Goal: Task Accomplishment & Management: Manage account settings

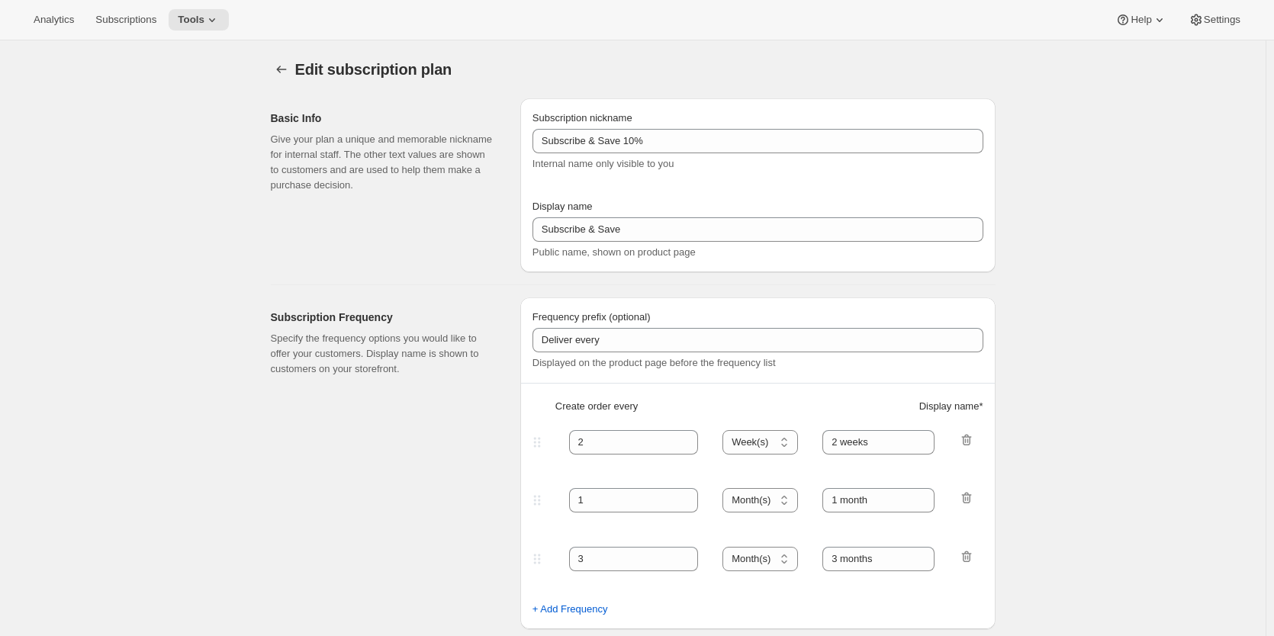
select select "WEEK"
select select "MONTH"
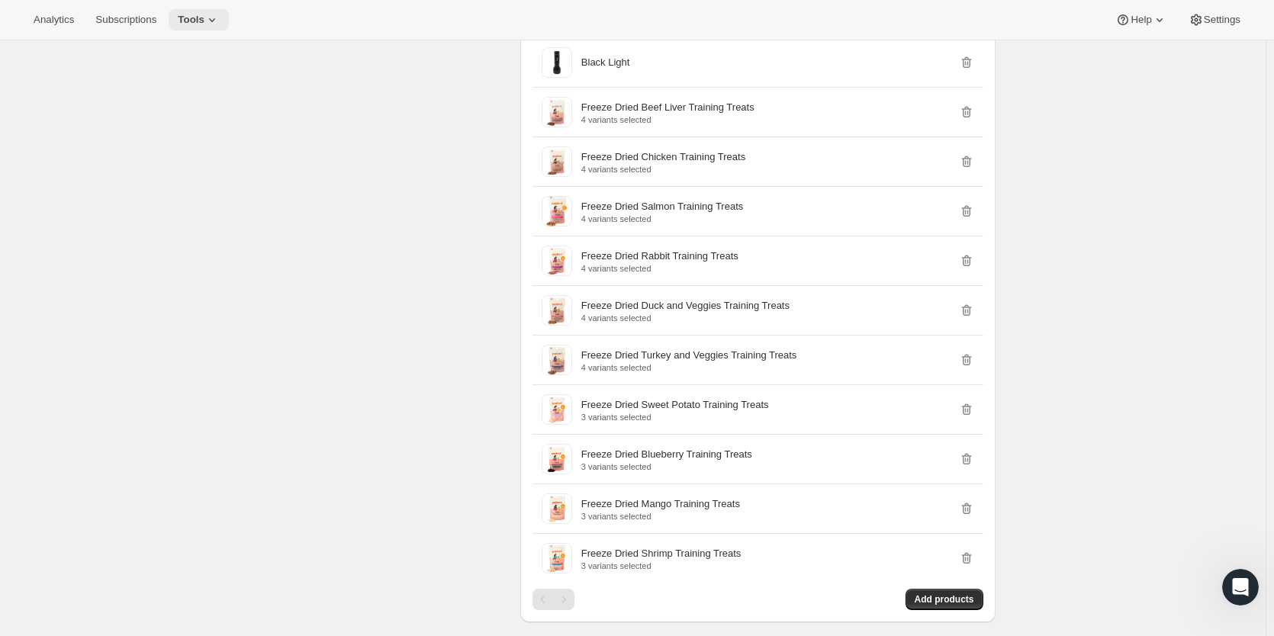
click at [205, 21] on icon at bounding box center [212, 19] width 15 height 15
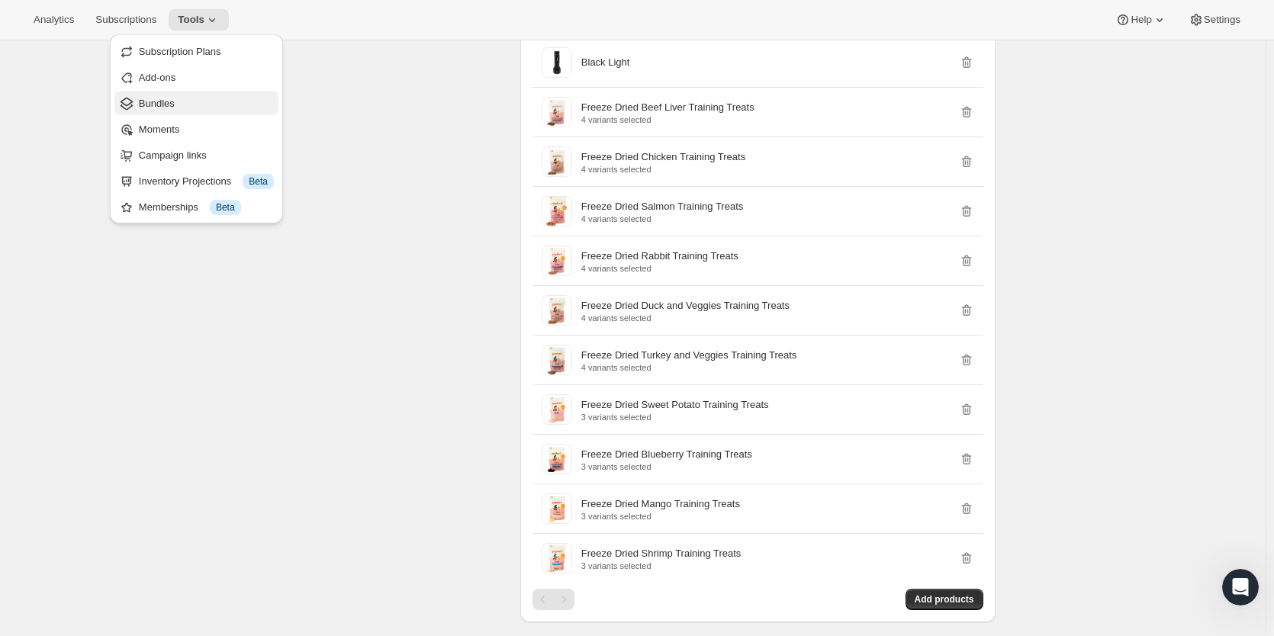
click at [167, 102] on span "Bundles" at bounding box center [157, 103] width 36 height 11
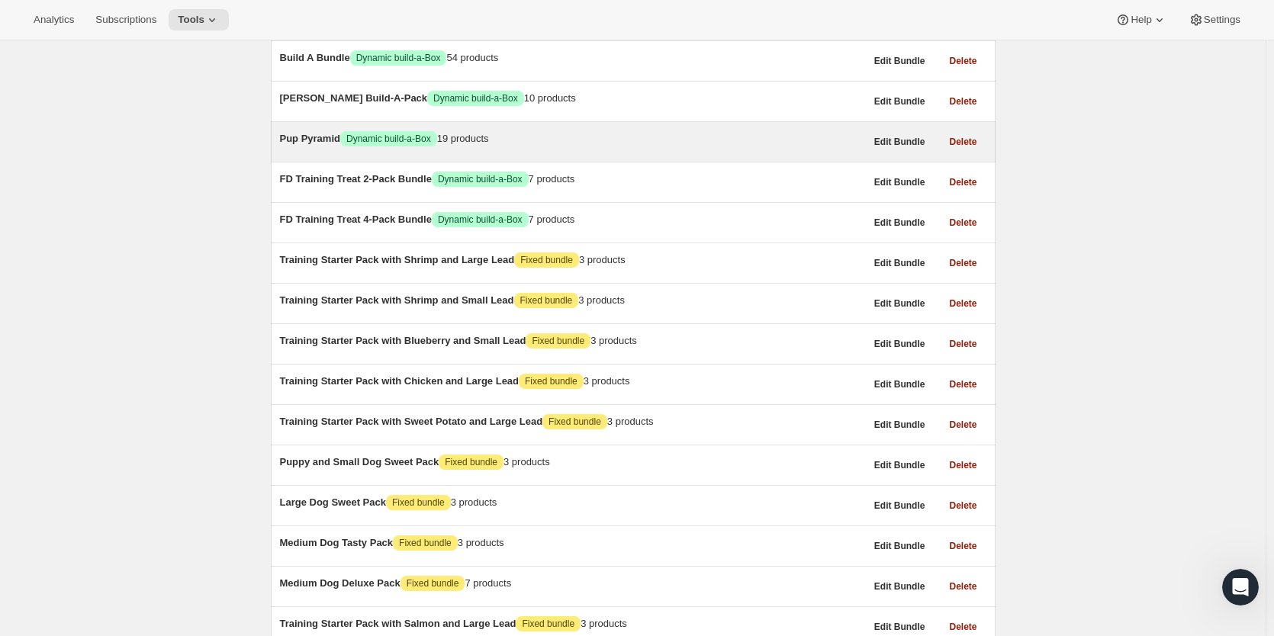
scroll to position [458, 0]
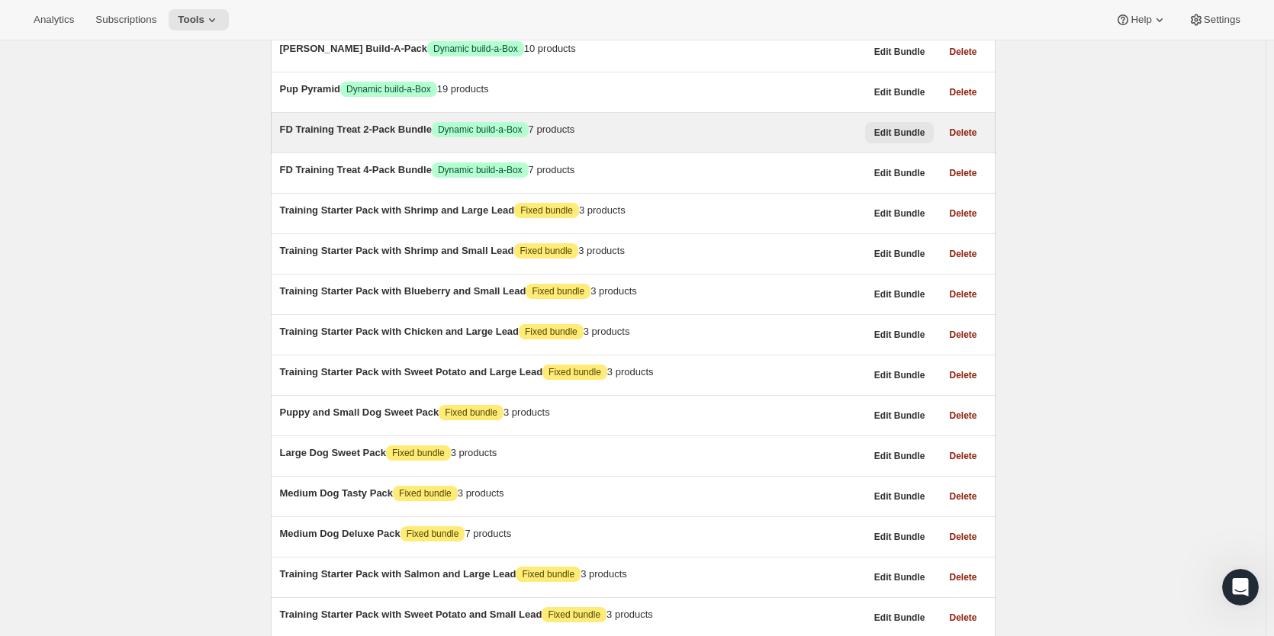
click at [894, 139] on span "Edit Bundle" at bounding box center [900, 133] width 51 height 12
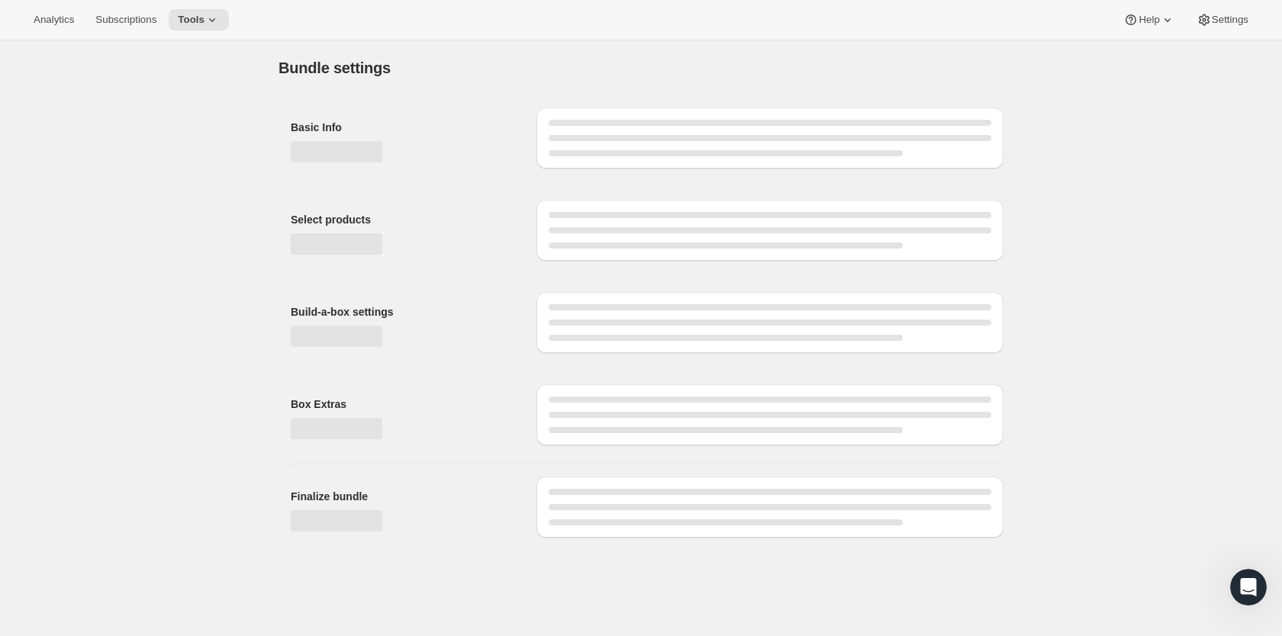
type input "FD Training Treat 2-Pack Bundle"
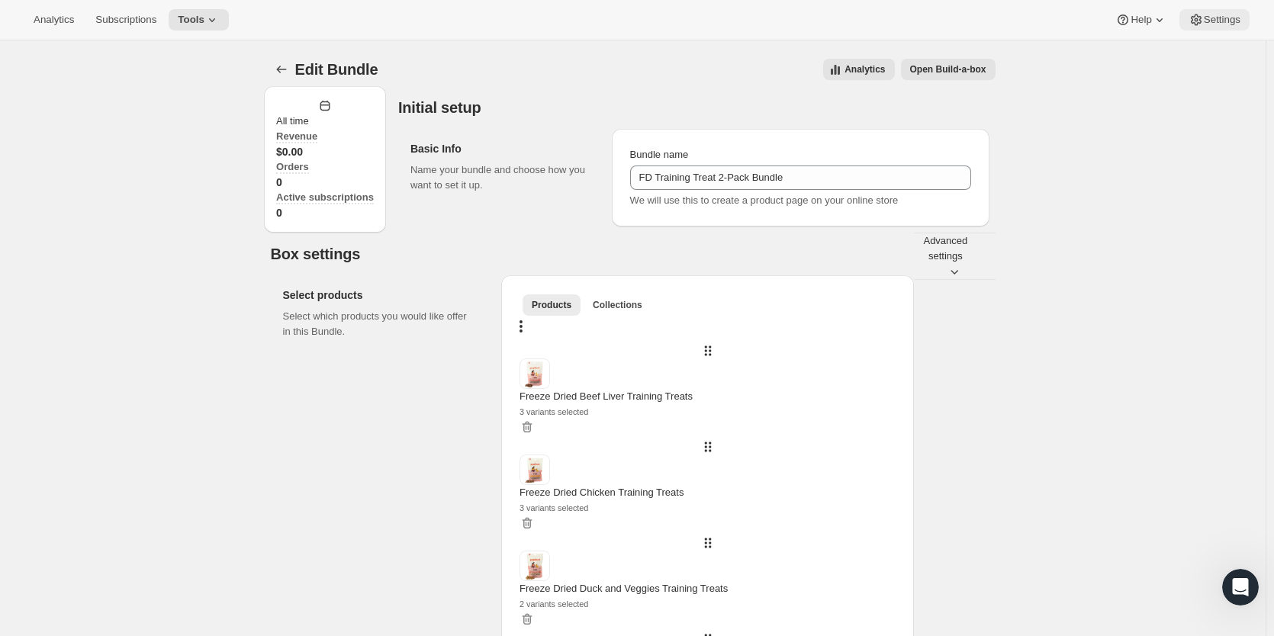
click at [1234, 14] on span "Settings" at bounding box center [1222, 20] width 37 height 12
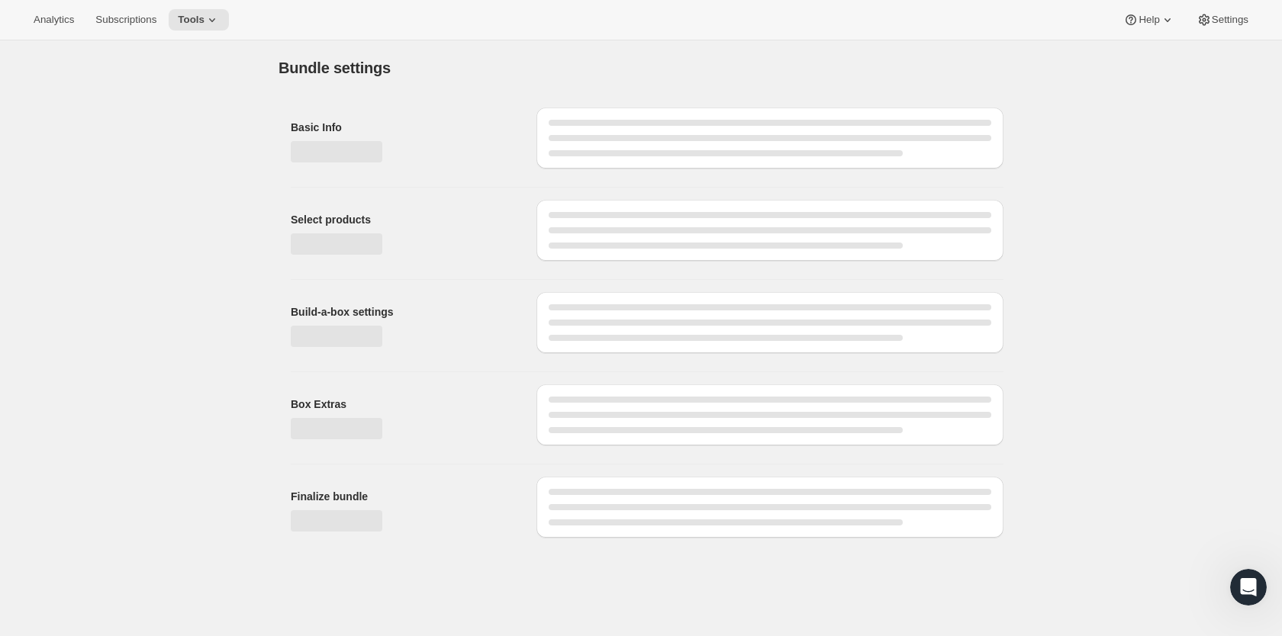
type input "FD Training Treat 2-Pack Bundle"
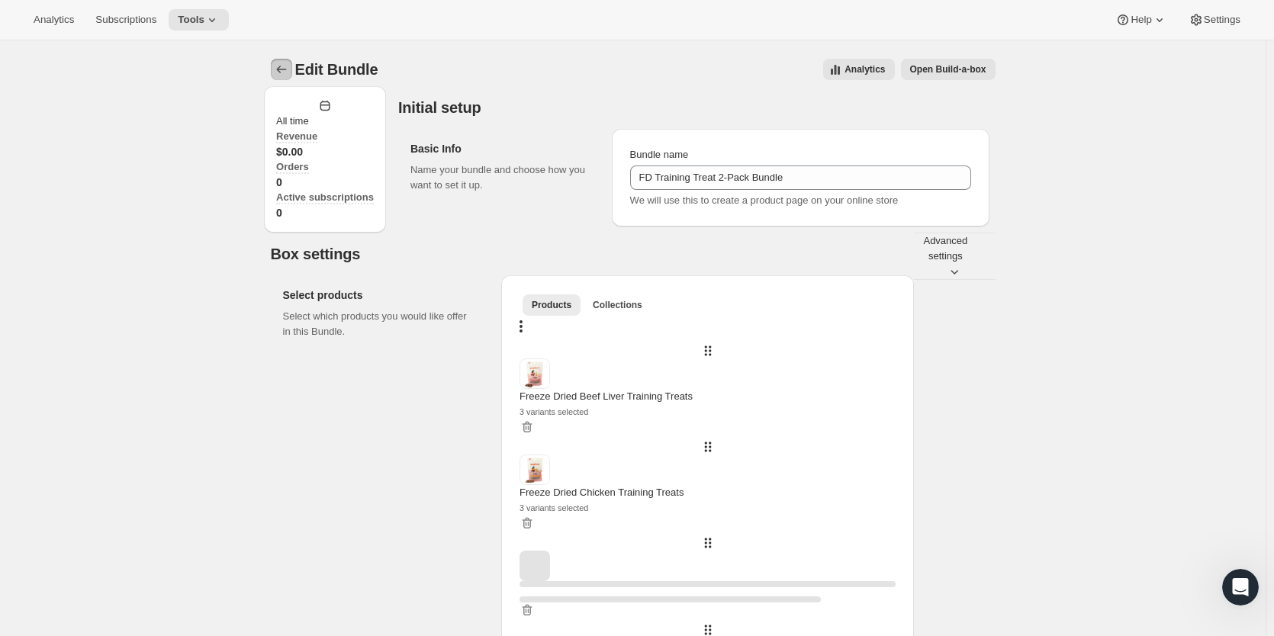
click at [288, 67] on icon "Bundles" at bounding box center [281, 69] width 15 height 15
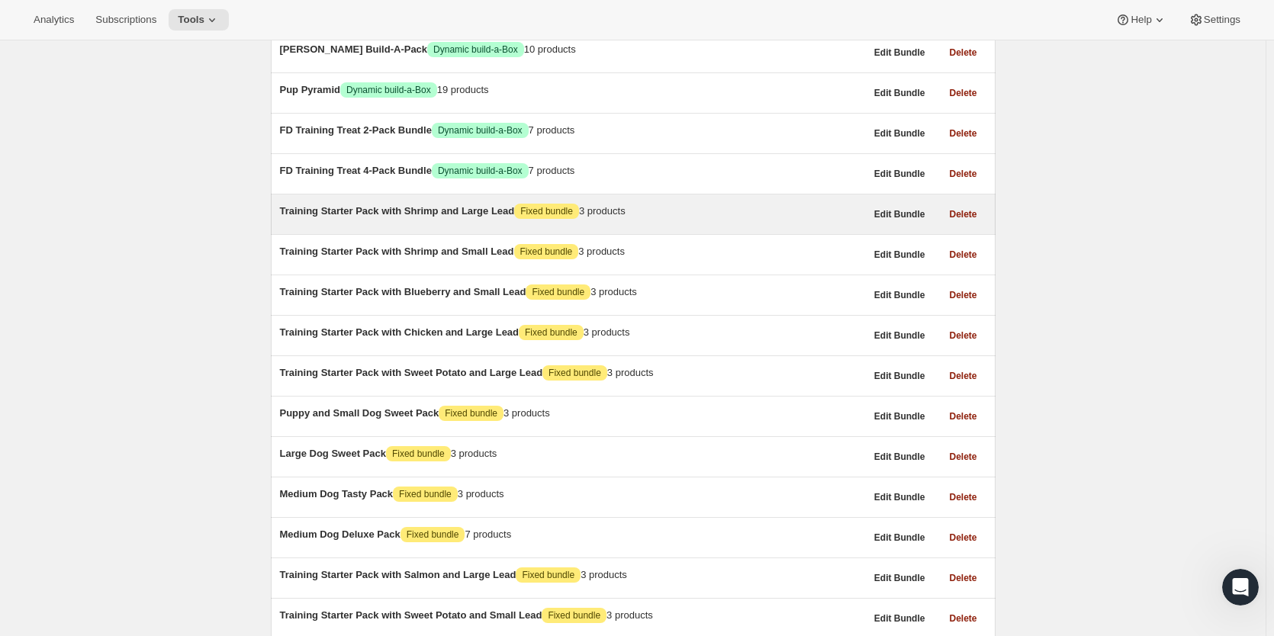
scroll to position [458, 0]
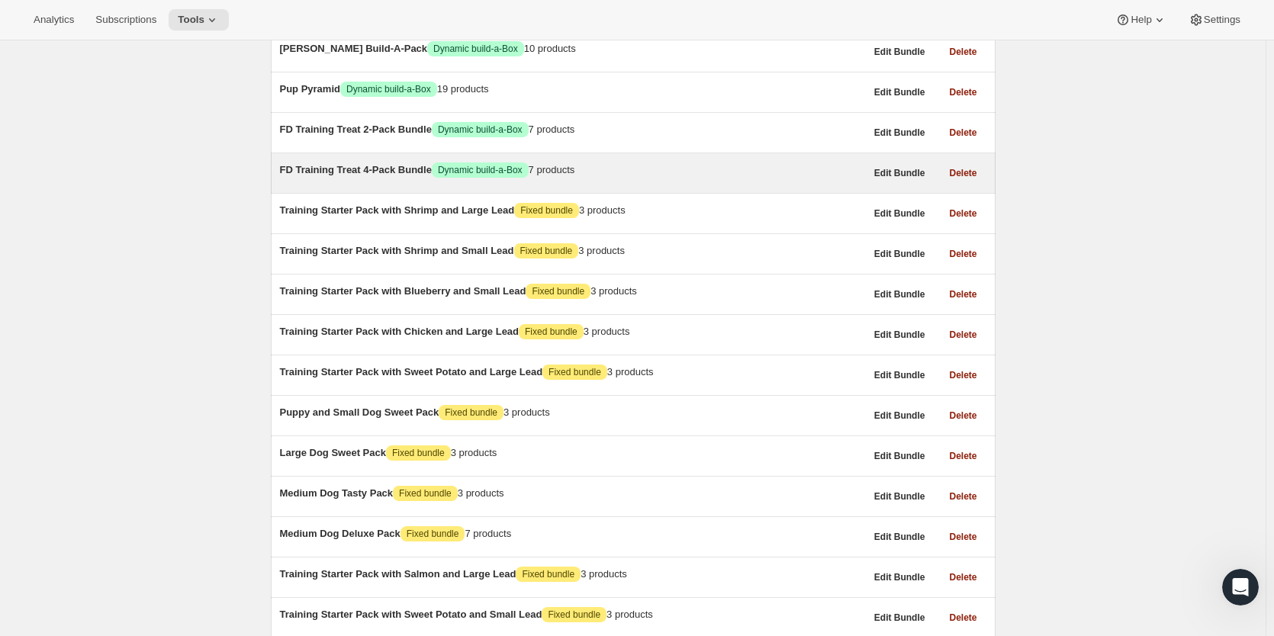
click at [389, 176] on span "FD Training Treat 4-Pack Bundle" at bounding box center [356, 169] width 152 height 11
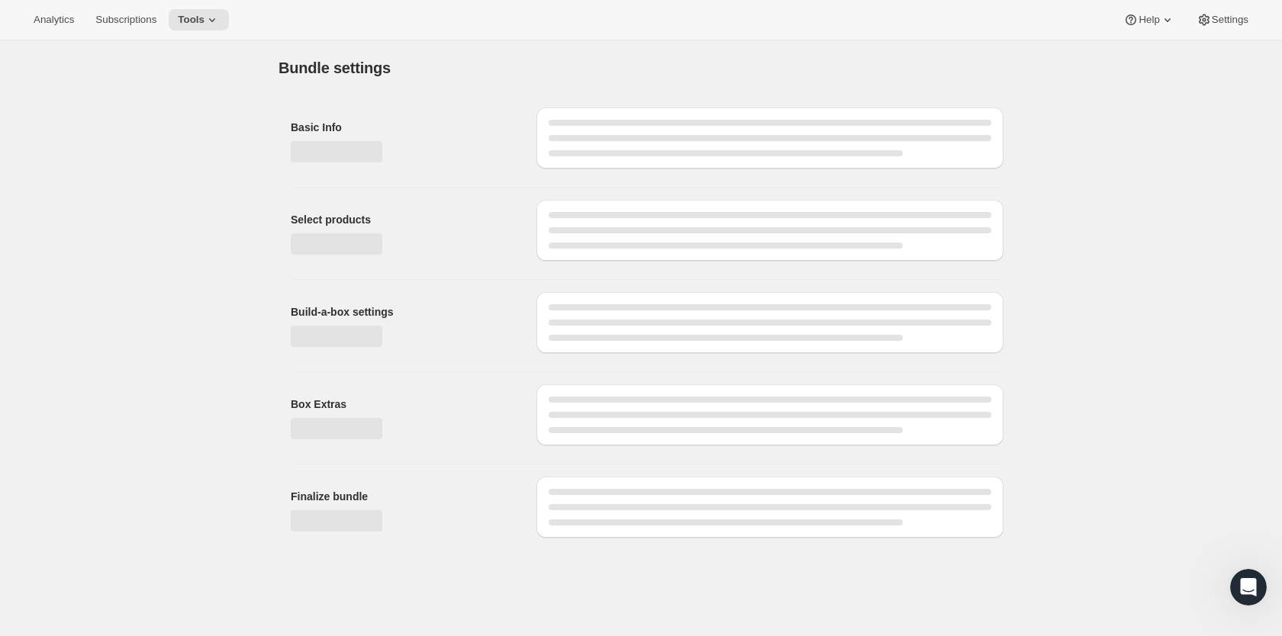
type input "FD Training Treat 4-Pack Bundle"
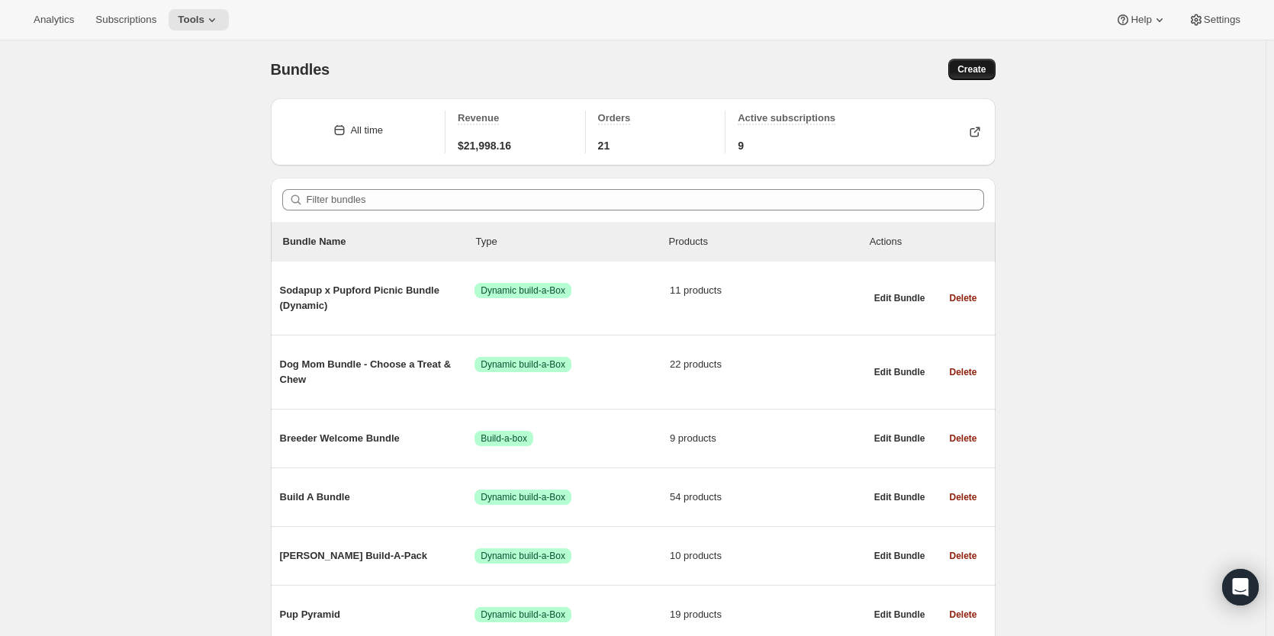
click at [962, 66] on button "Create" at bounding box center [972, 69] width 47 height 21
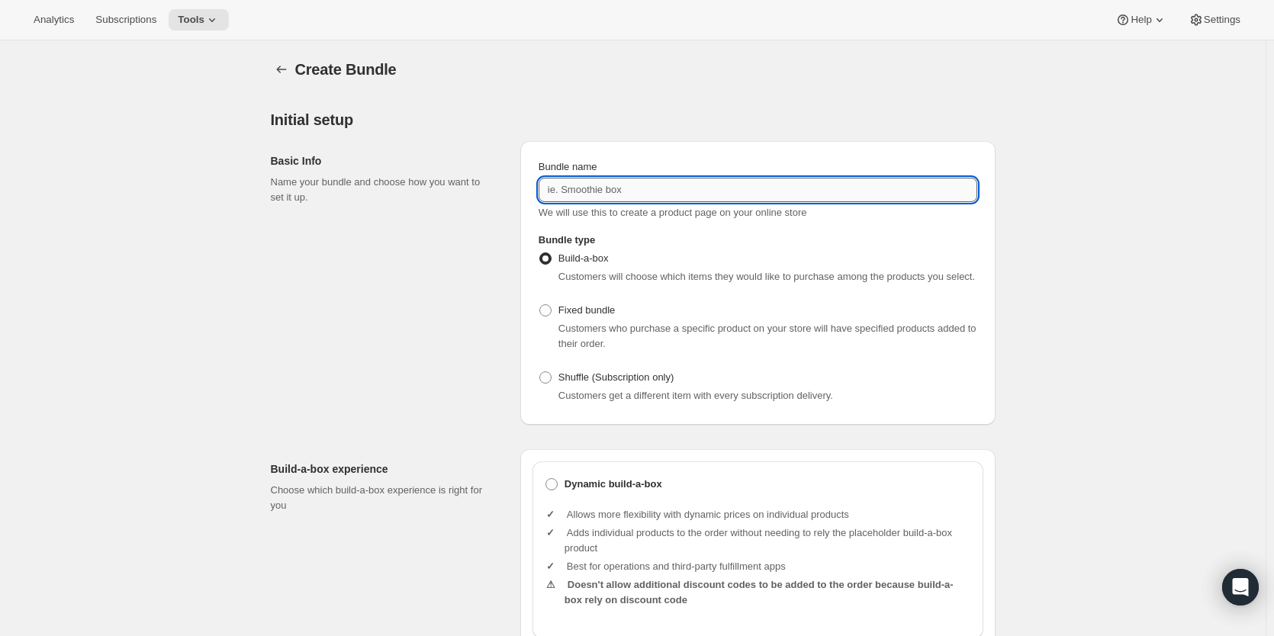
click at [608, 188] on input "Bundle name" at bounding box center [758, 190] width 439 height 24
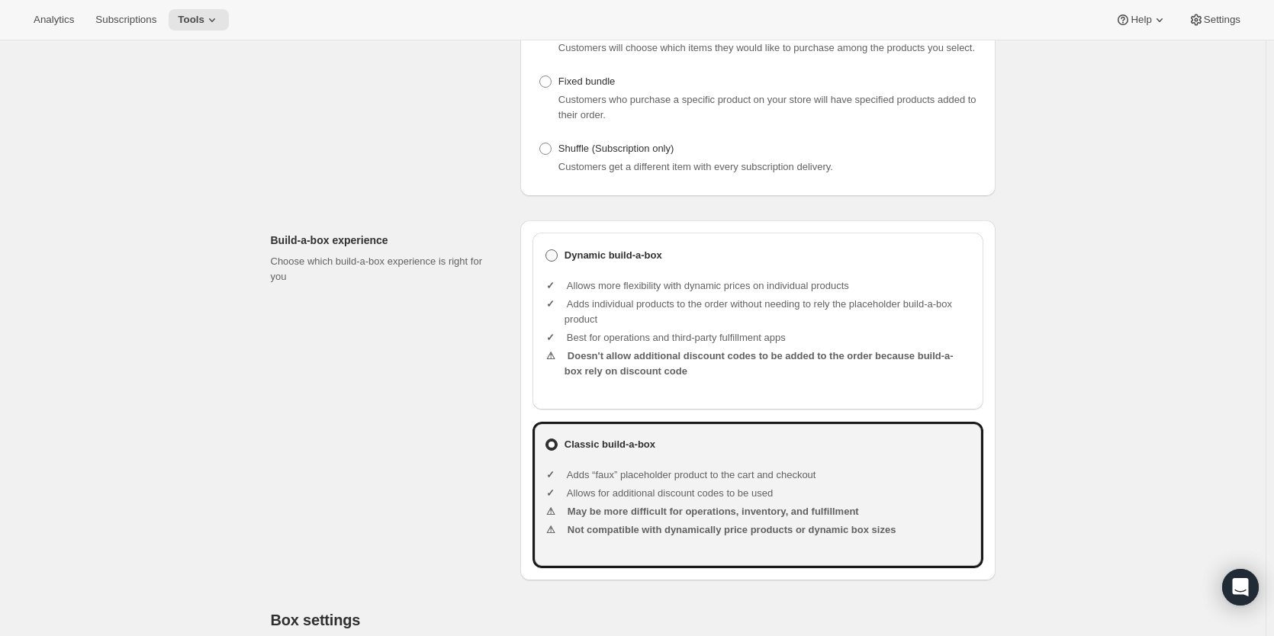
type input "Freeze Dried Training Treats: Pick 2 & Save"
click at [554, 257] on span at bounding box center [552, 256] width 12 height 12
click at [546, 250] on input "Dynamic build-a-box" at bounding box center [546, 250] width 1 height 1
radio input "true"
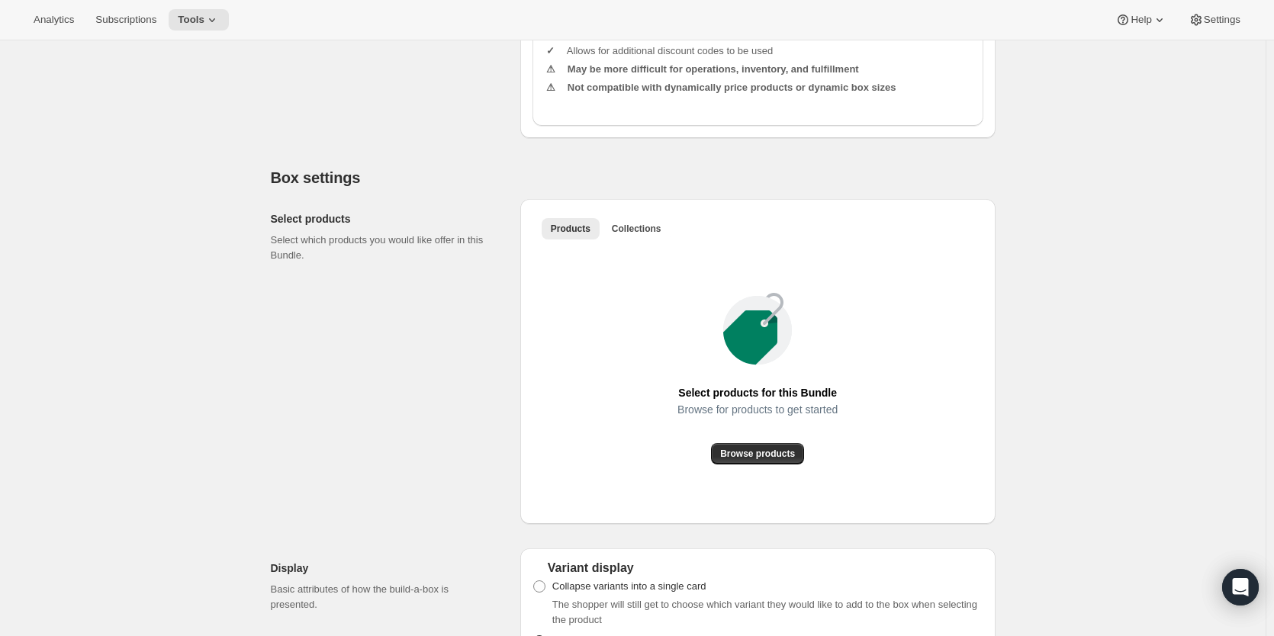
scroll to position [687, 0]
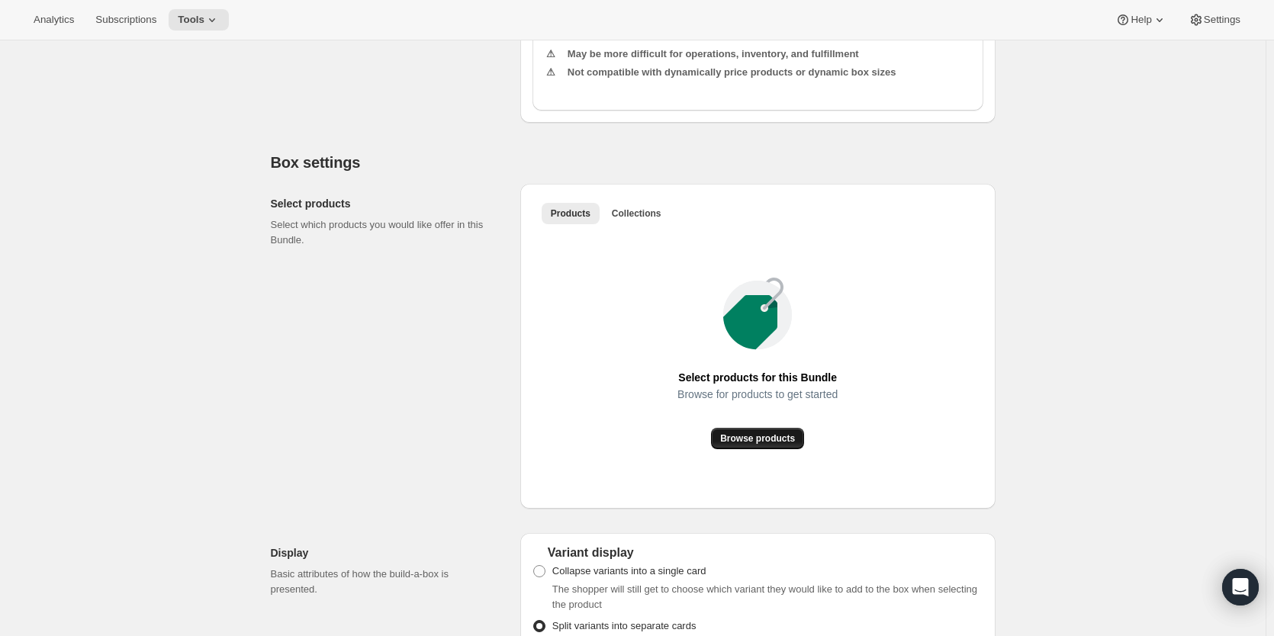
click at [780, 436] on span "Browse products" at bounding box center [757, 439] width 75 height 12
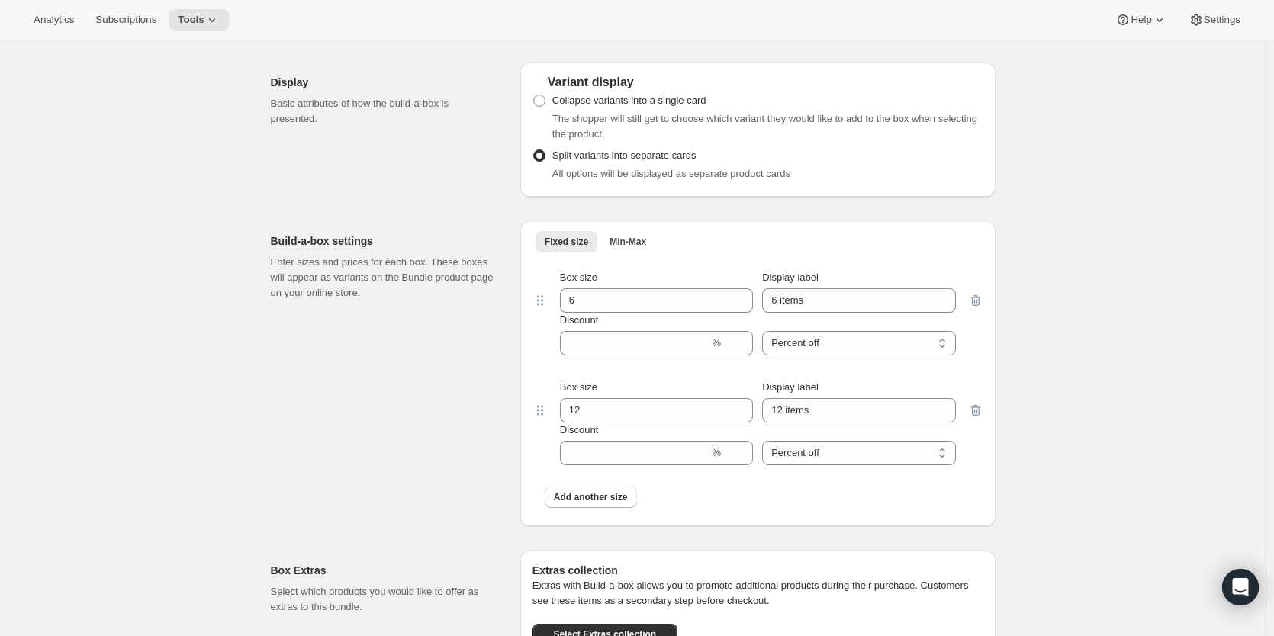
scroll to position [1603, 0]
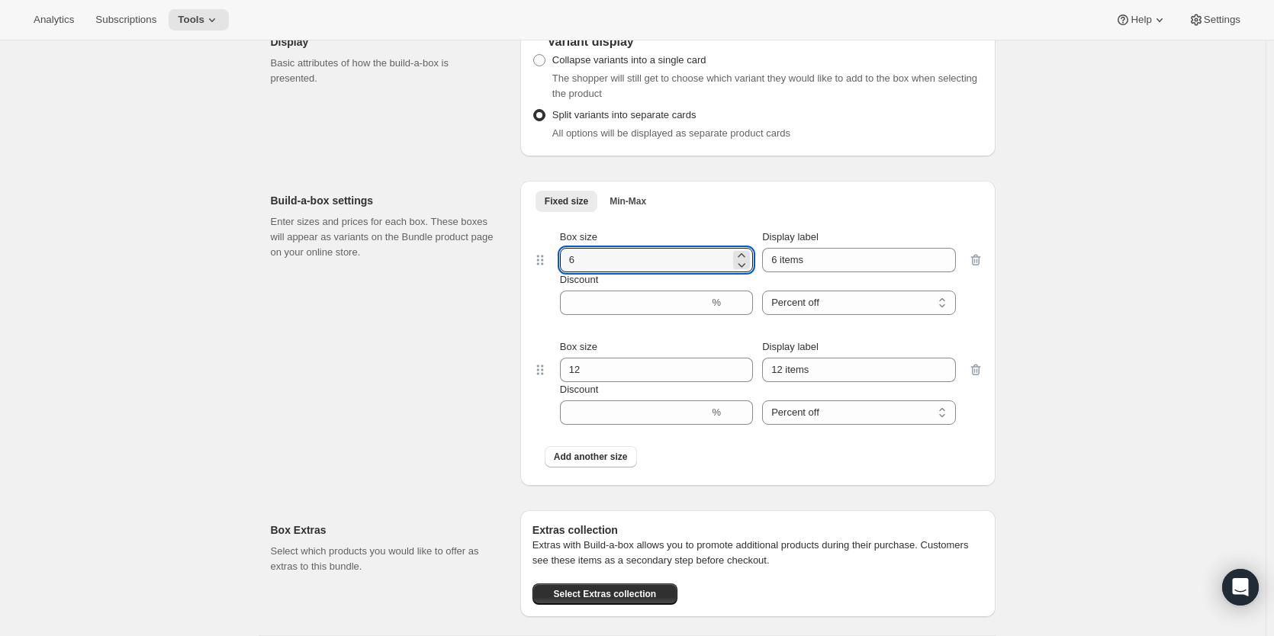
drag, startPoint x: 587, startPoint y: 269, endPoint x: 518, endPoint y: 269, distance: 68.7
click at [518, 269] on div "Build-a-box settings Enter sizes and prices for each box. These boxes will appe…" at bounding box center [633, 327] width 725 height 317
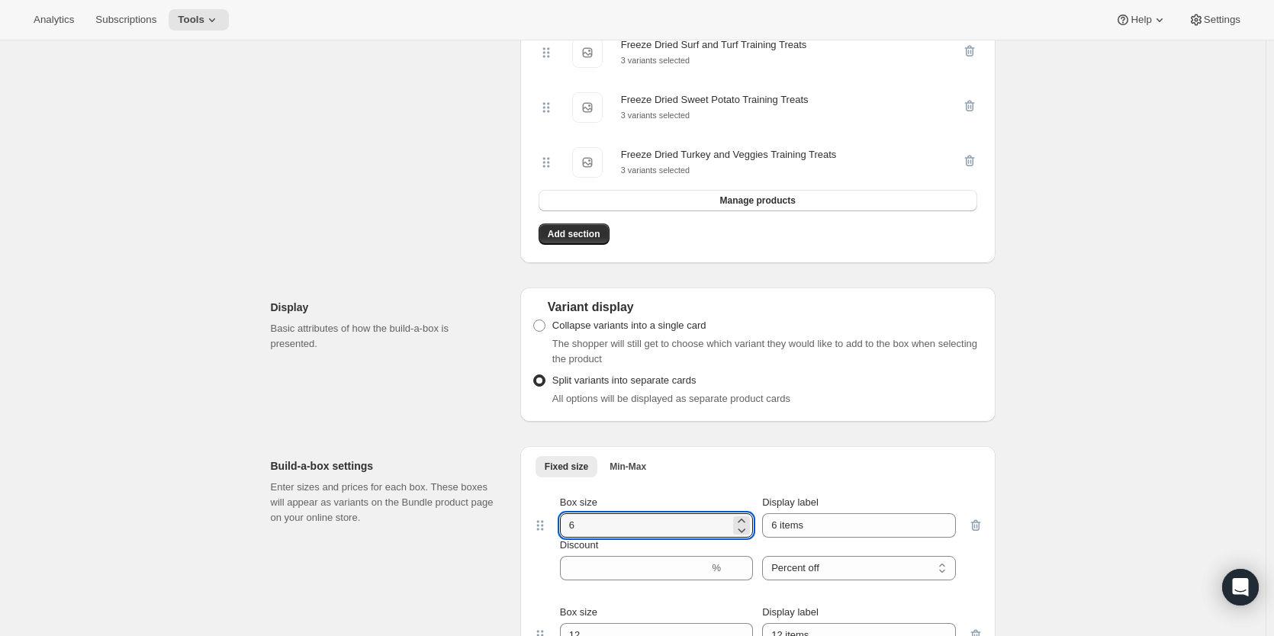
scroll to position [1526, 0]
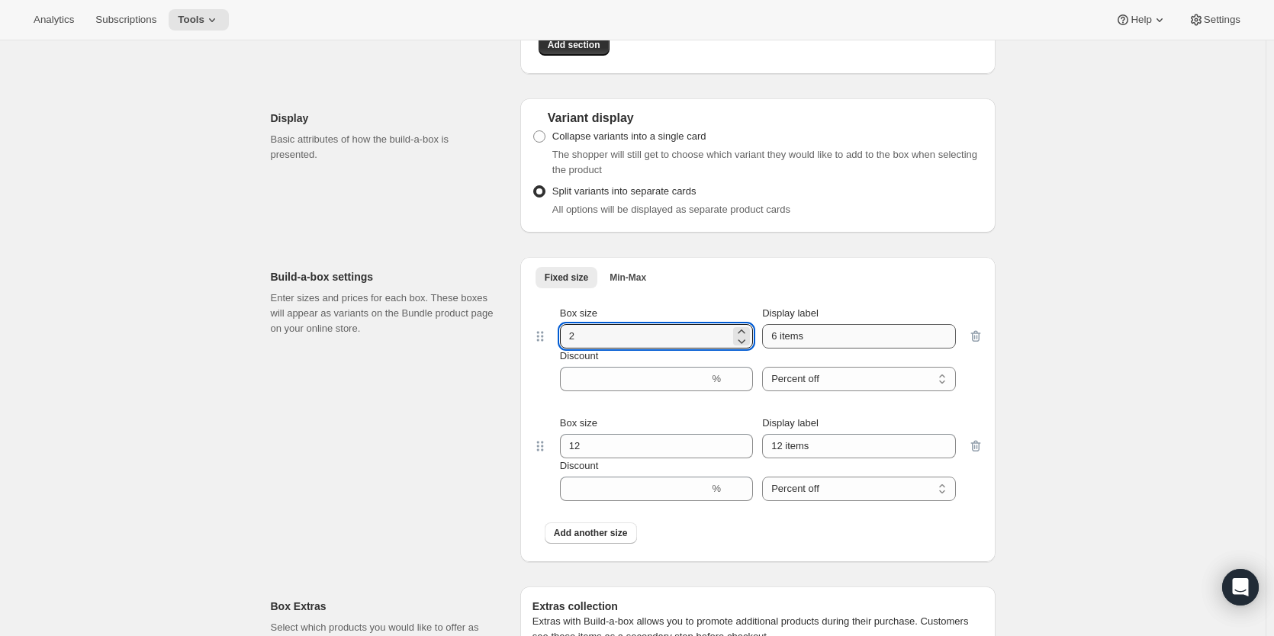
type input "2"
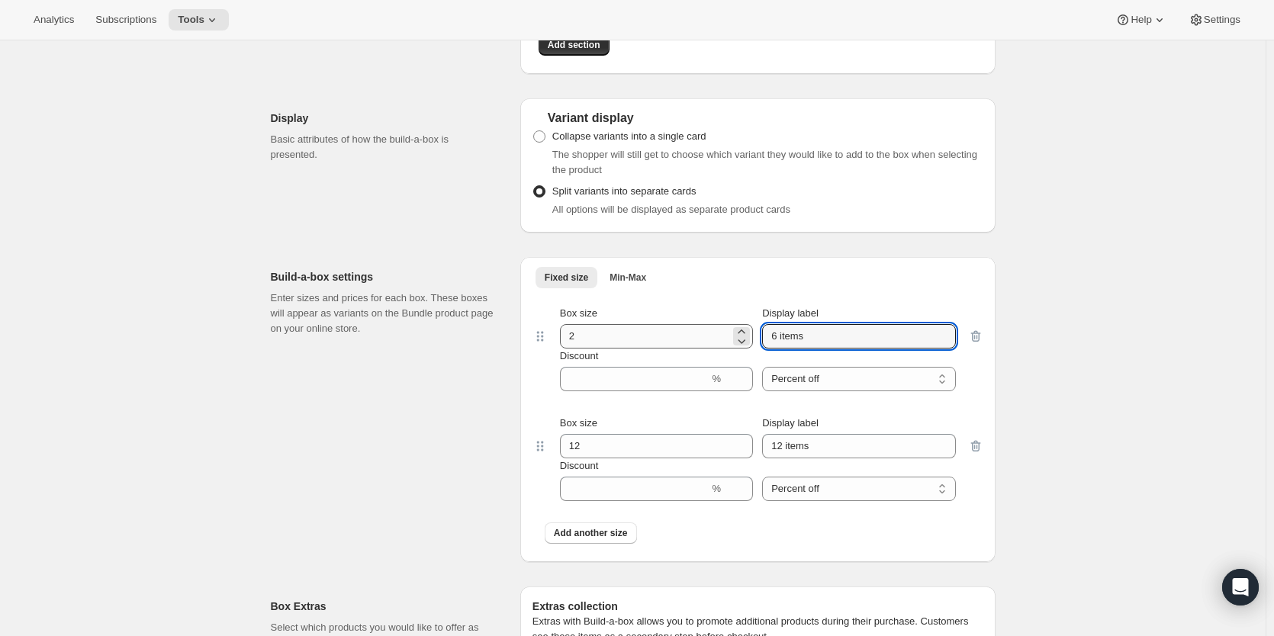
drag, startPoint x: 834, startPoint y: 344, endPoint x: 716, endPoint y: 346, distance: 118.3
click at [717, 346] on div "Box size 2 Display label 6 items" at bounding box center [758, 327] width 396 height 43
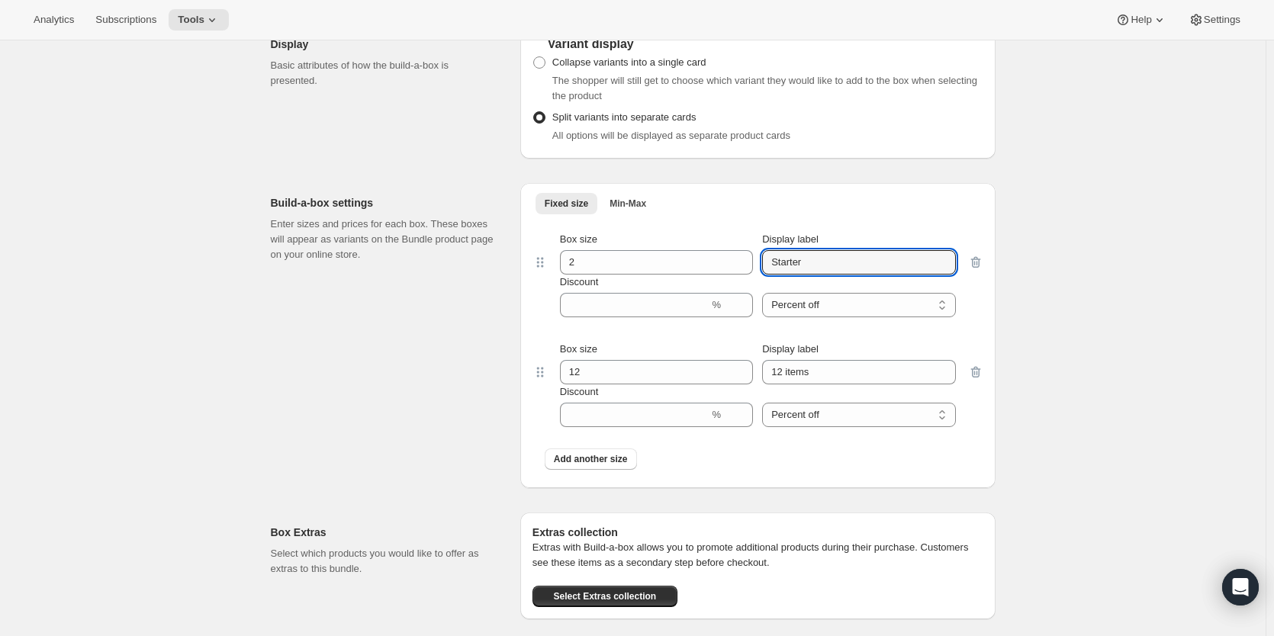
scroll to position [1603, 0]
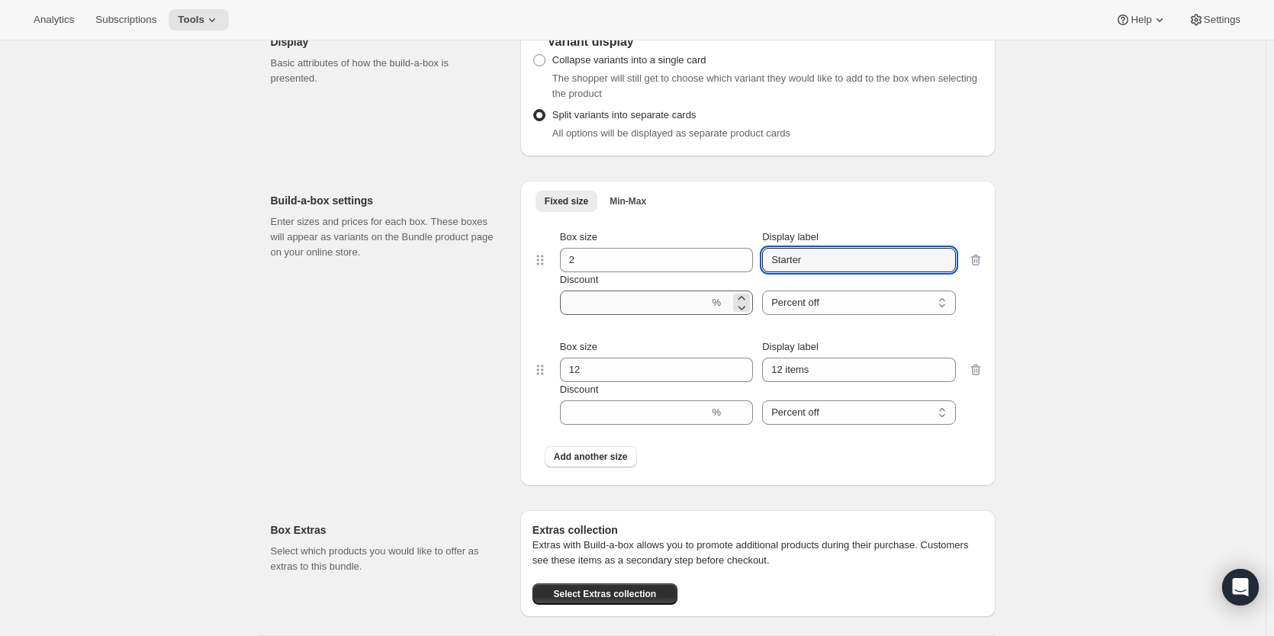
type input "Starter"
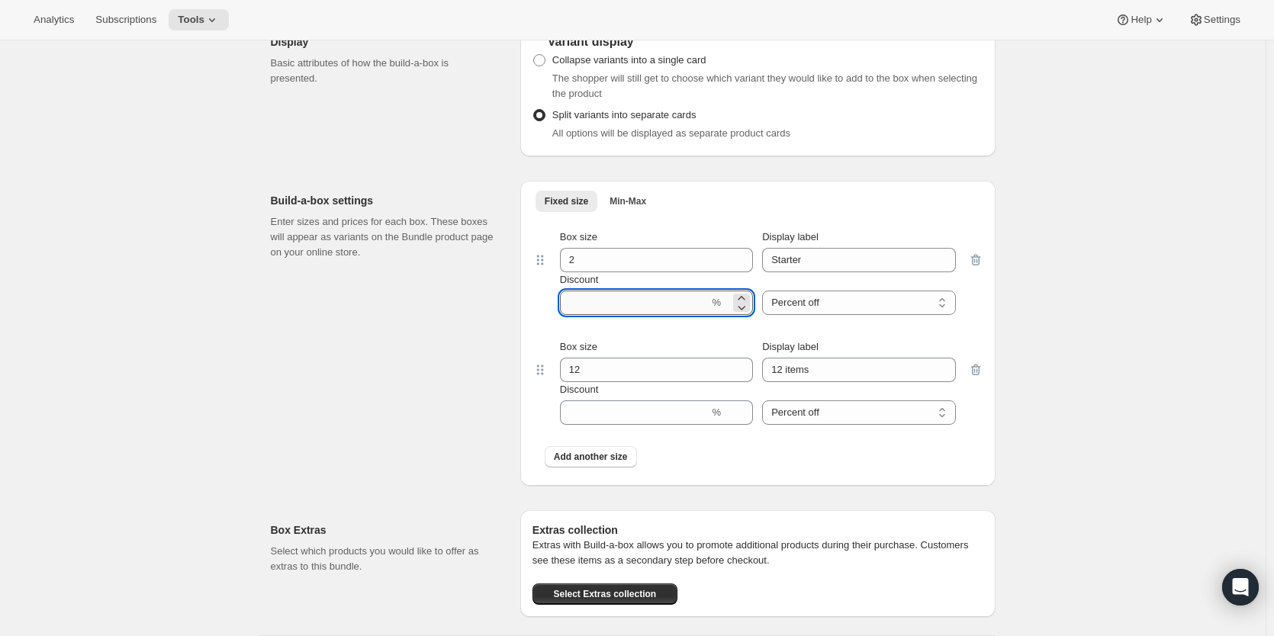
click at [620, 314] on input "Discount" at bounding box center [635, 303] width 150 height 24
type input "5"
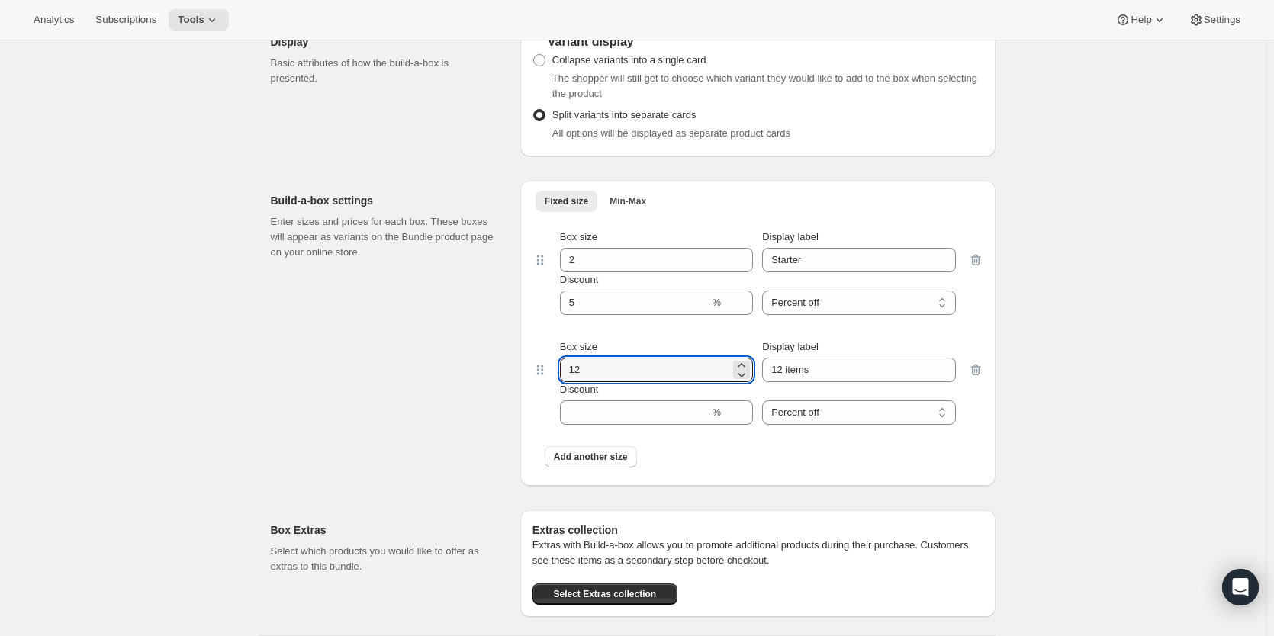
drag, startPoint x: 599, startPoint y: 375, endPoint x: 526, endPoint y: 375, distance: 73.3
click at [526, 375] on div "Fixed size Min-Max More views Fixed size Min-Max More views Box size 2 Display …" at bounding box center [757, 333] width 475 height 305
type input "2"
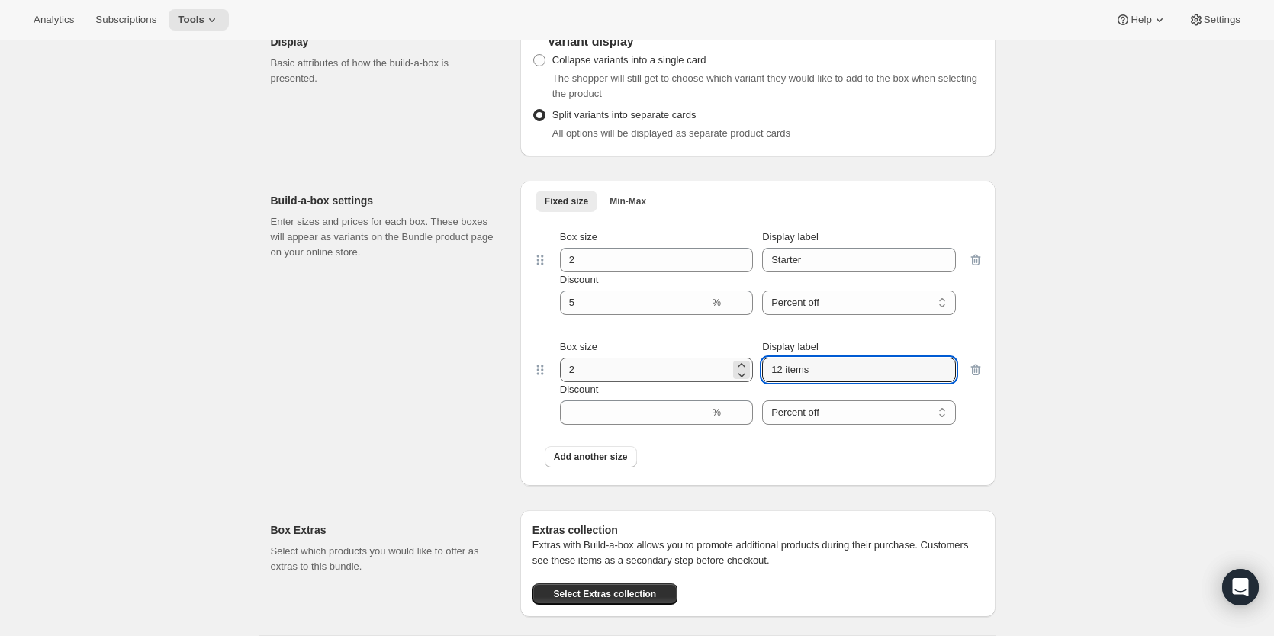
drag, startPoint x: 843, startPoint y: 381, endPoint x: 707, endPoint y: 383, distance: 136.6
click at [707, 382] on div "Box size 2 Display label 12 items" at bounding box center [758, 361] width 396 height 43
type input "Regular"
click at [652, 425] on input "Discount" at bounding box center [635, 413] width 150 height 24
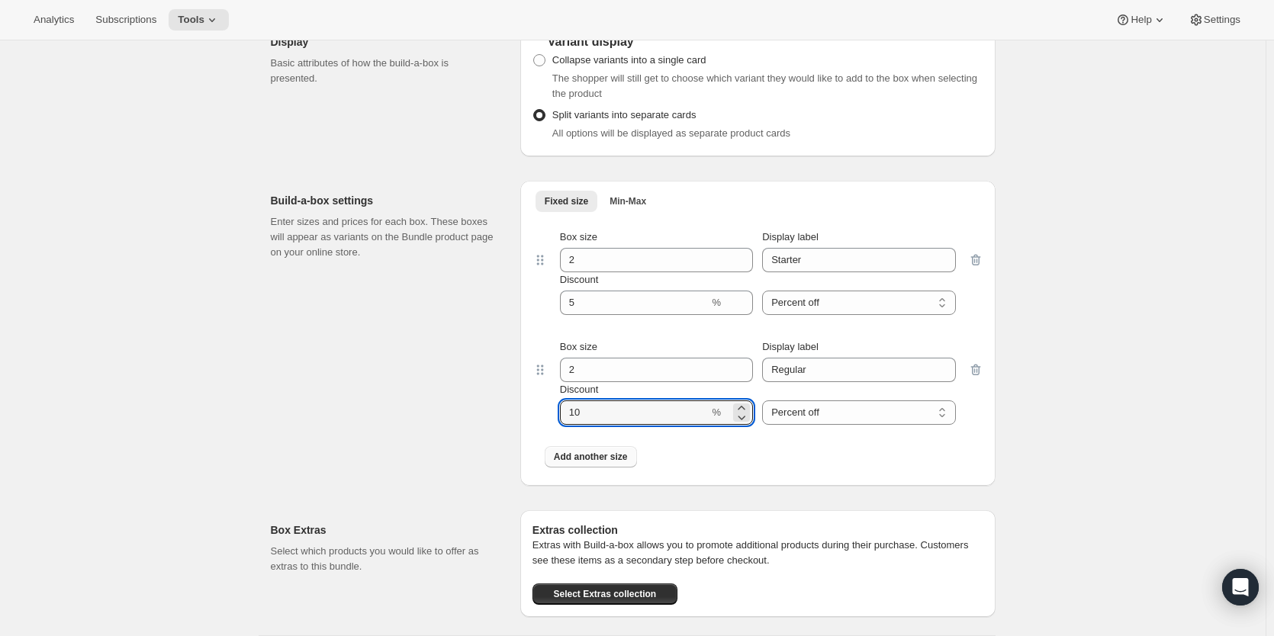
type input "10"
click at [598, 463] on span "Add another size" at bounding box center [591, 457] width 74 height 12
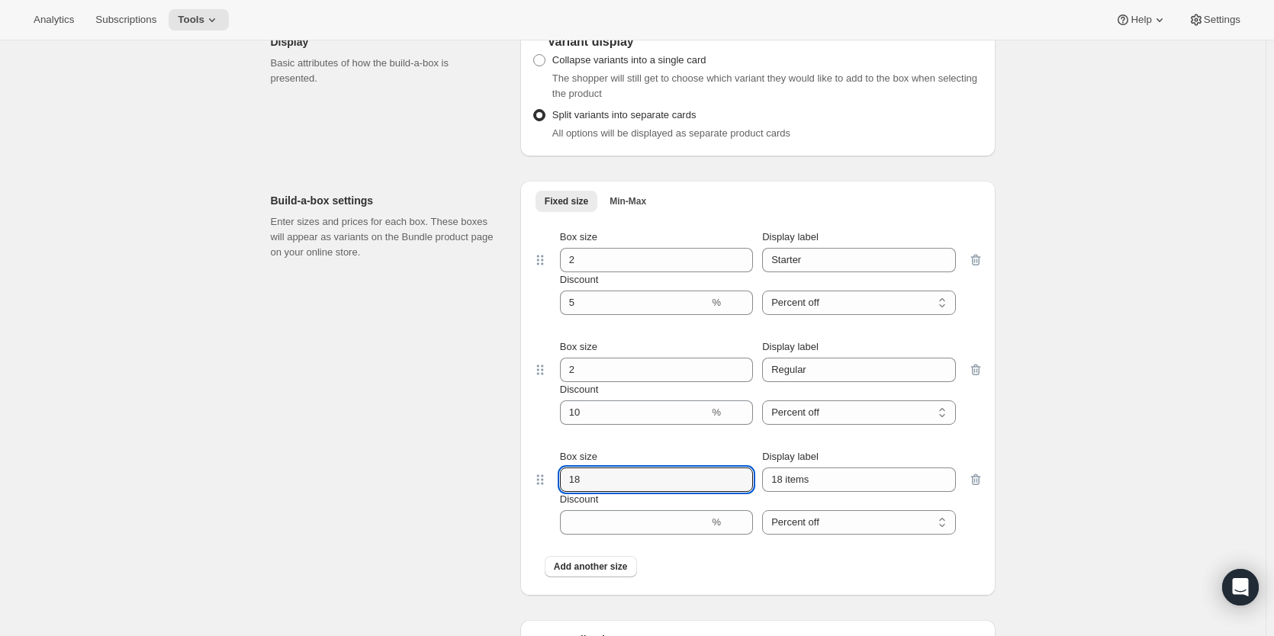
drag, startPoint x: 604, startPoint y: 487, endPoint x: 530, endPoint y: 488, distance: 74.0
click at [530, 488] on div "Fixed size Min-Max More views Fixed size Min-Max More views Box size 2 Display …" at bounding box center [757, 388] width 475 height 415
type input "2"
drag, startPoint x: 817, startPoint y: 491, endPoint x: 729, endPoint y: 488, distance: 88.6
click at [732, 489] on div "Box size 2 Display label 18 items" at bounding box center [758, 470] width 396 height 43
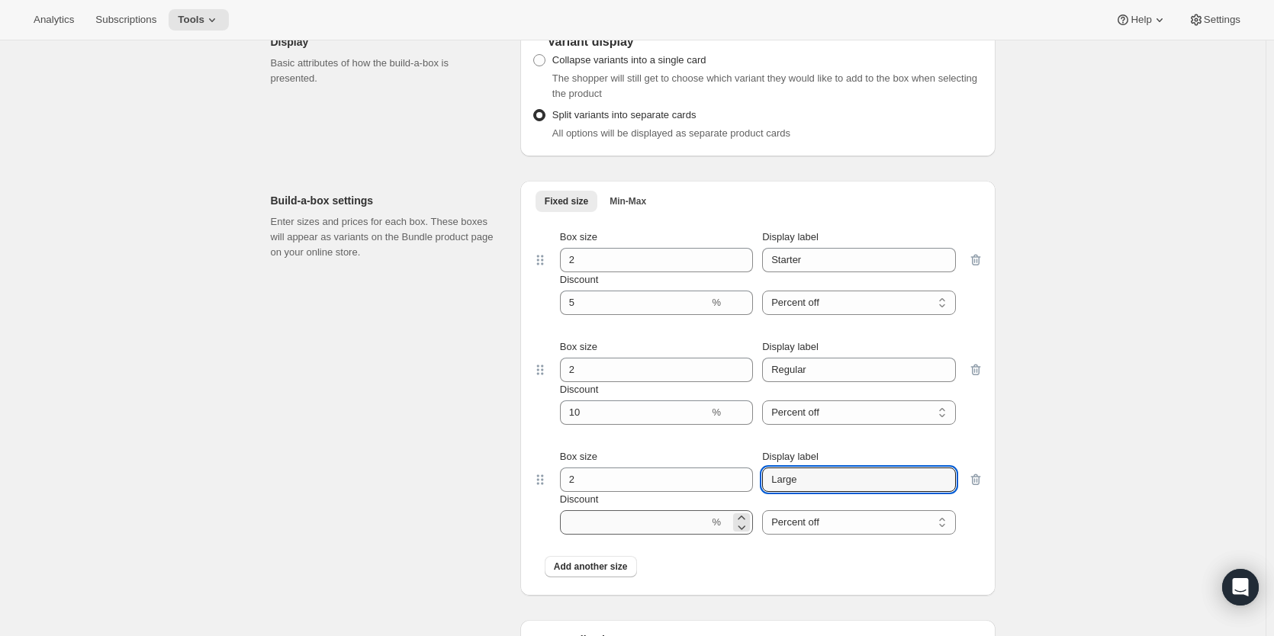
type input "Large"
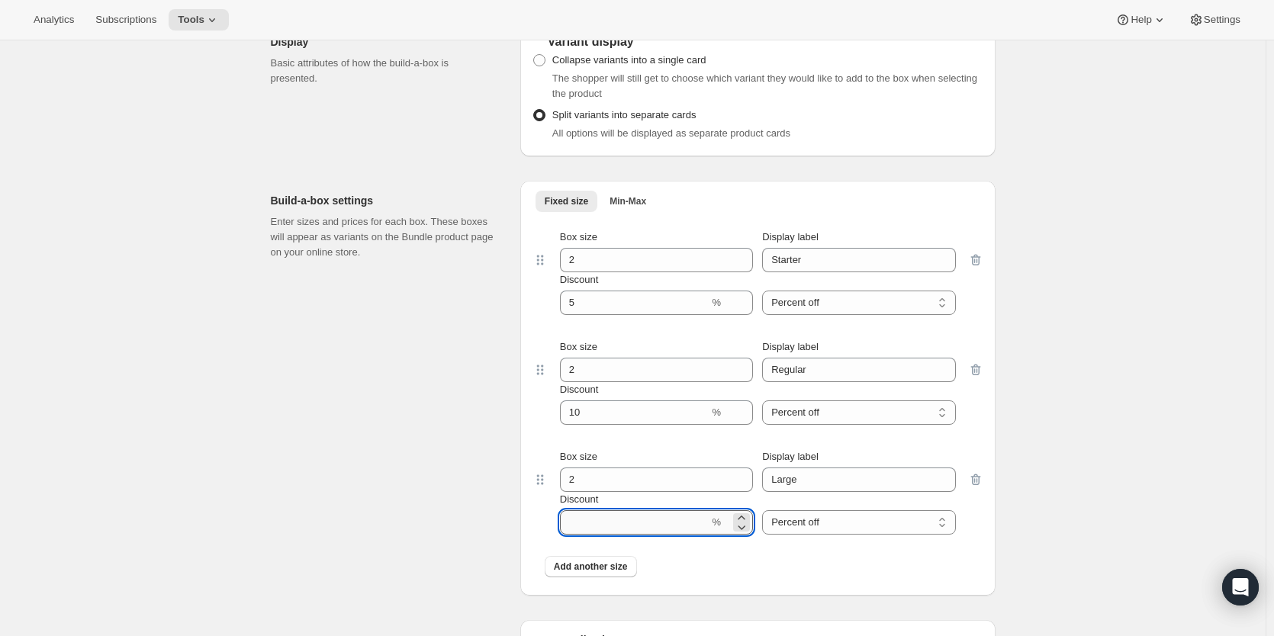
click at [615, 525] on input "Discount" at bounding box center [635, 523] width 150 height 24
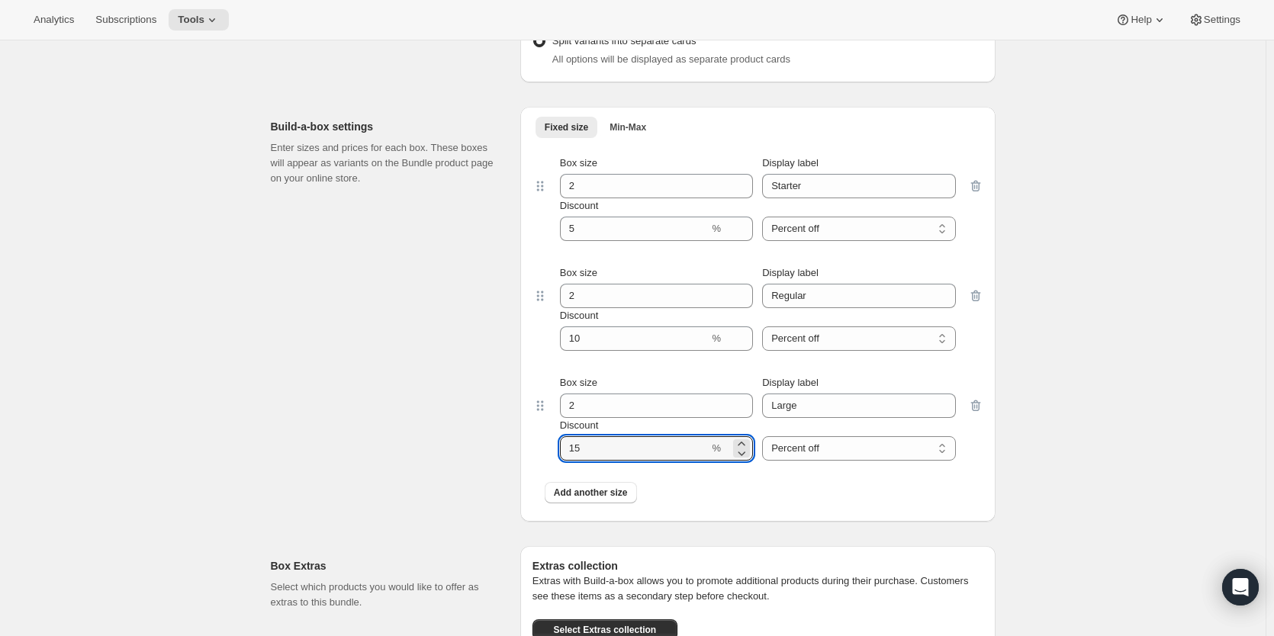
scroll to position [1679, 0]
type input "15"
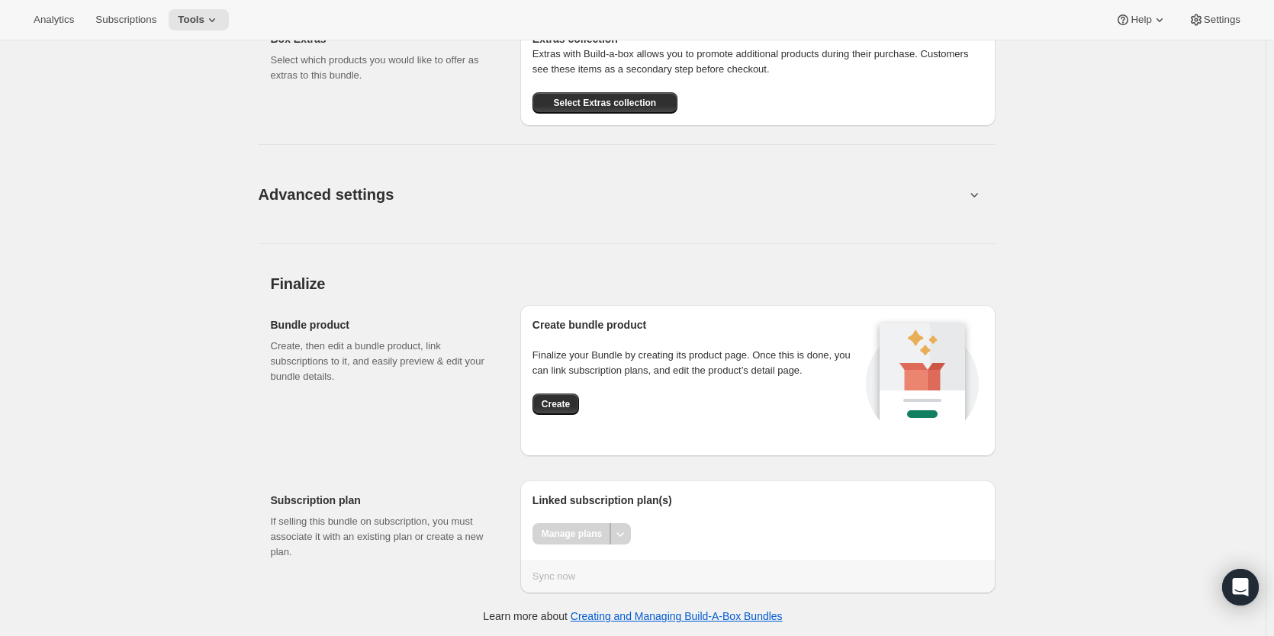
scroll to position [2215, 0]
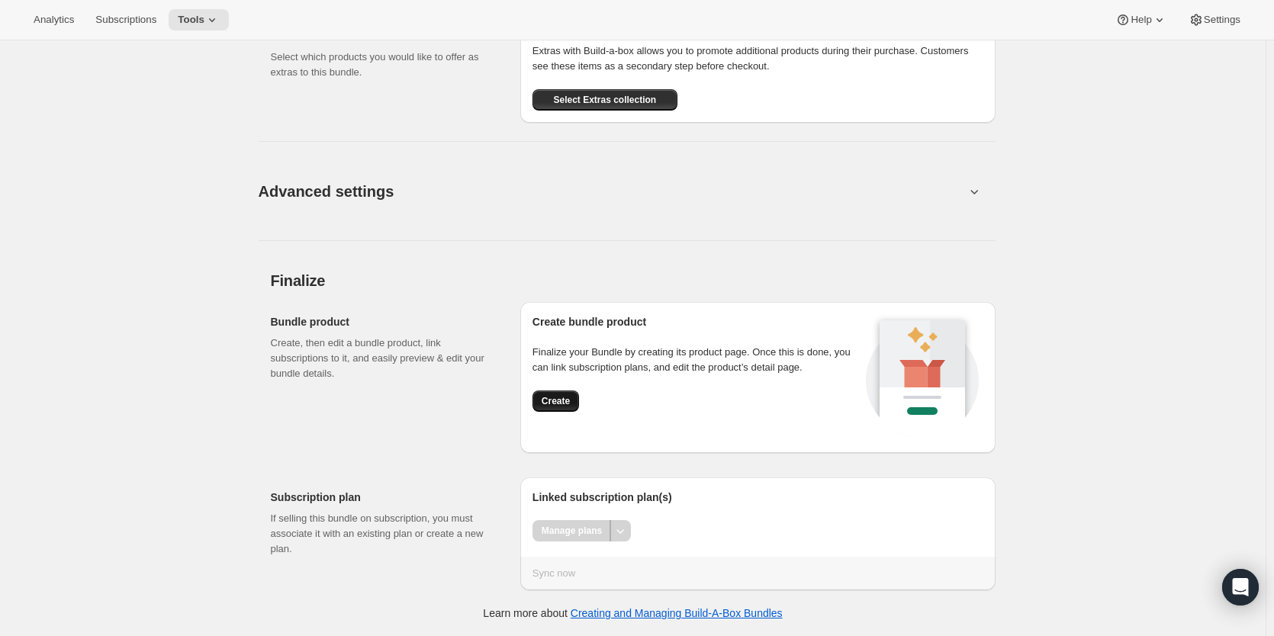
click at [560, 398] on span "Create" at bounding box center [556, 401] width 28 height 12
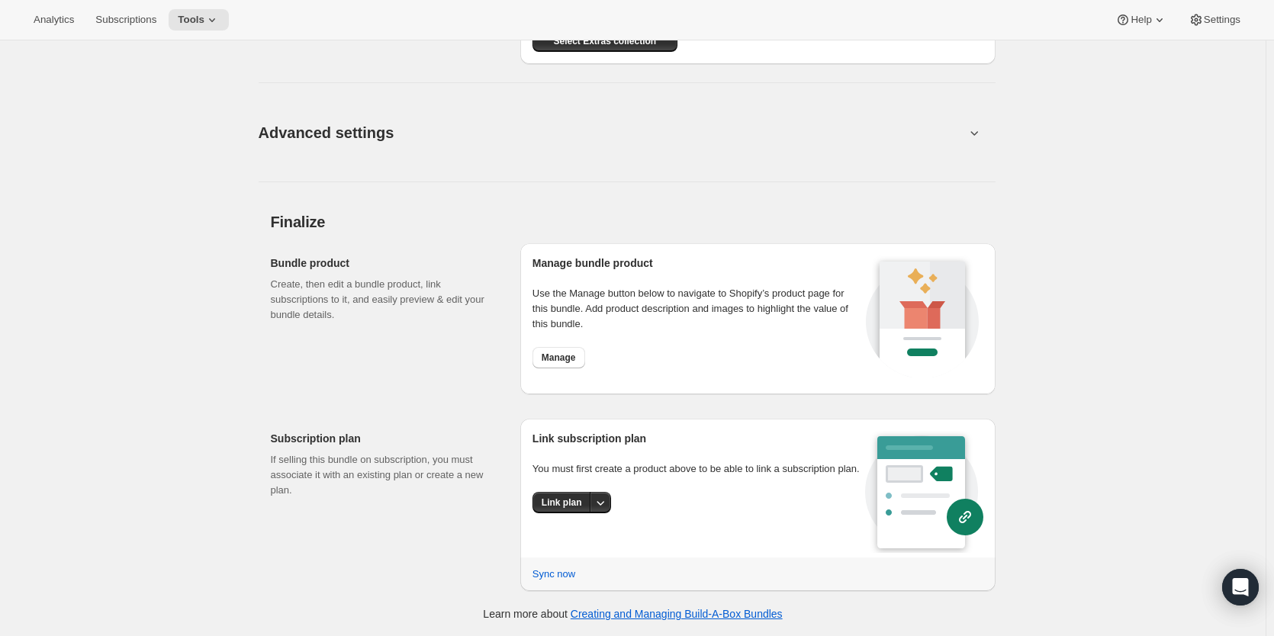
scroll to position [1781, 0]
click at [561, 504] on span "Link plan" at bounding box center [562, 502] width 40 height 12
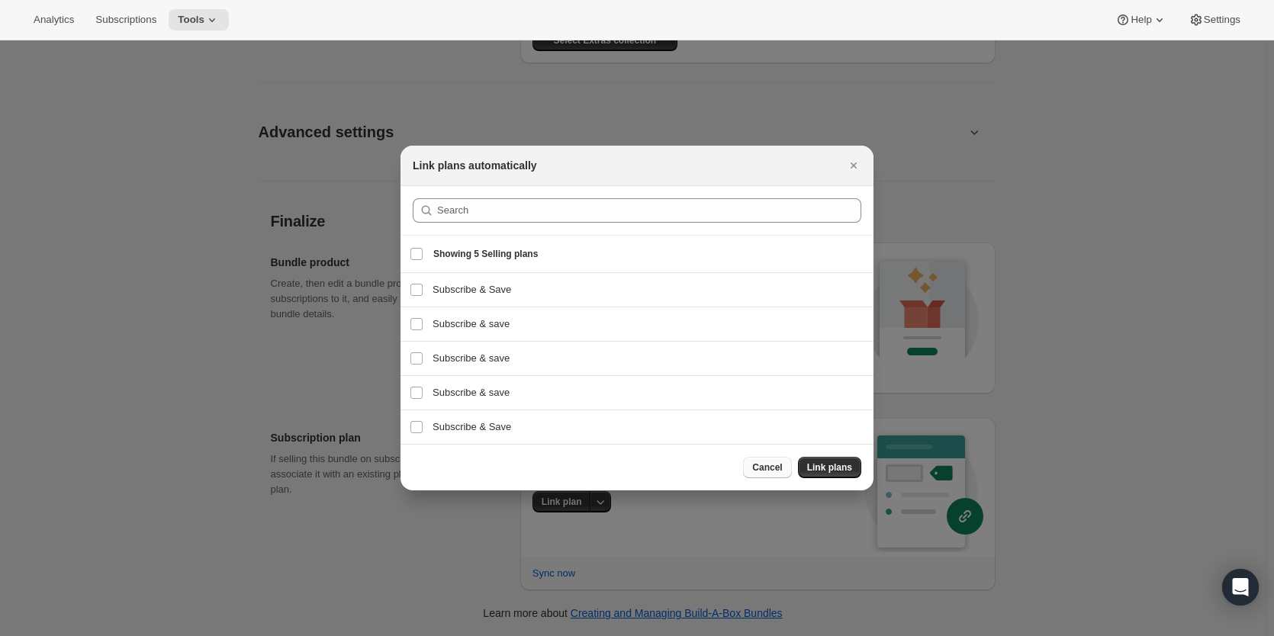
click at [772, 464] on span "Cancel" at bounding box center [767, 468] width 30 height 12
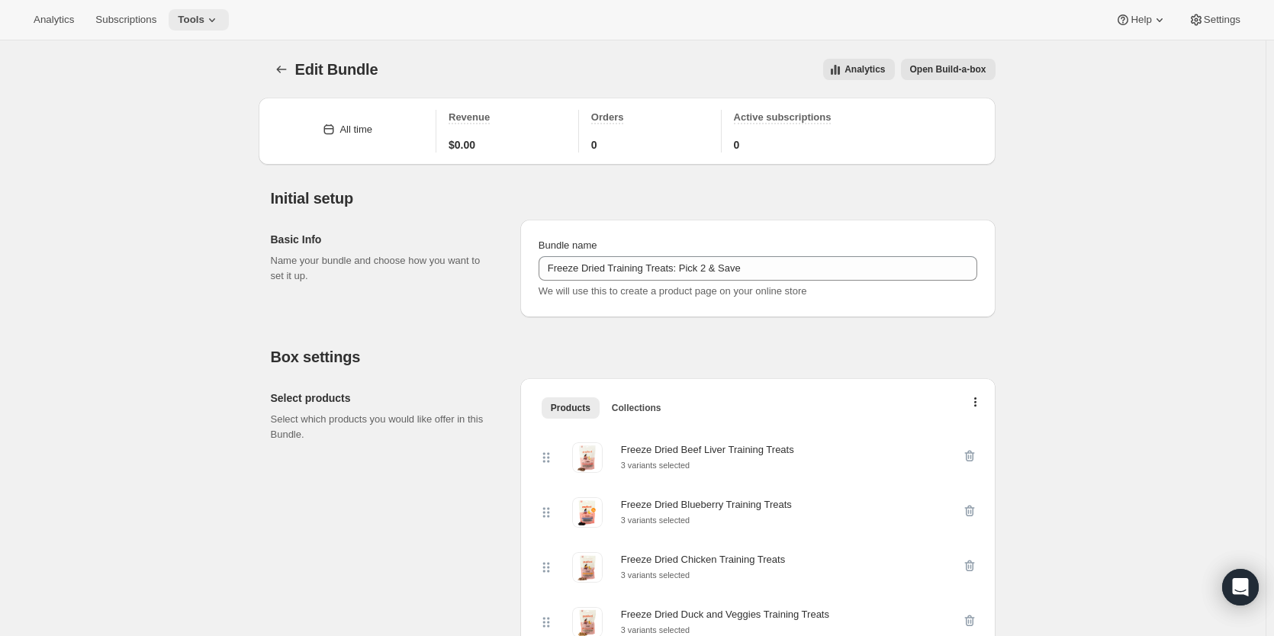
click at [195, 24] on span "Tools" at bounding box center [191, 20] width 27 height 12
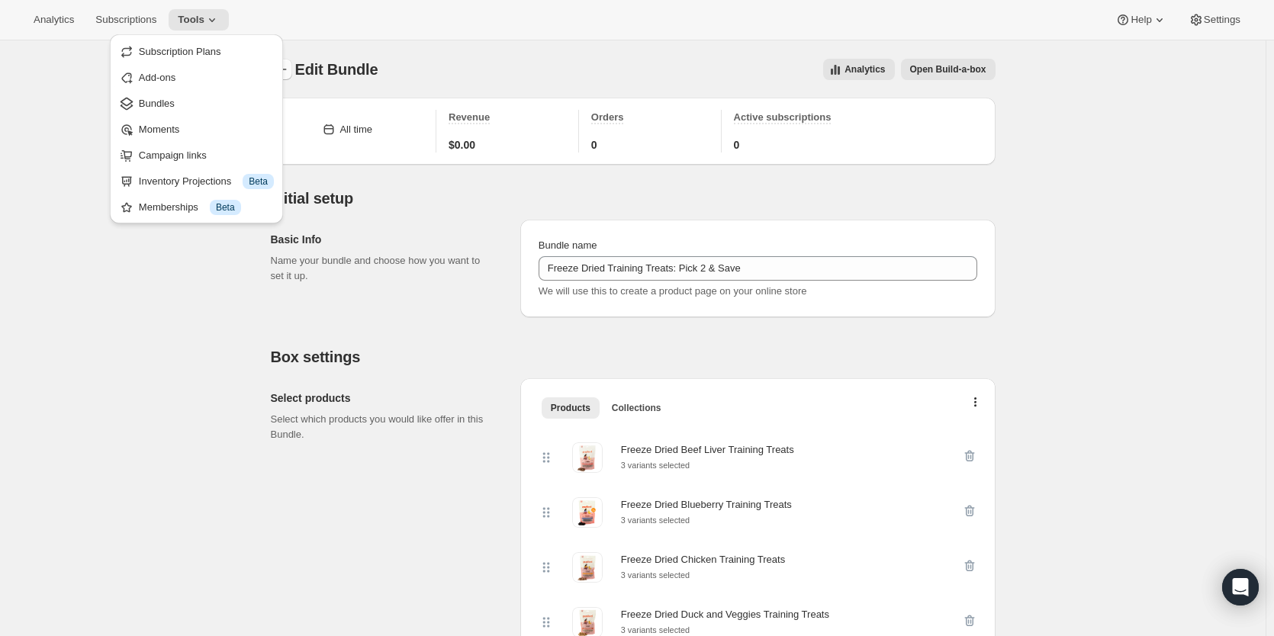
click at [288, 72] on icon "Bundles" at bounding box center [281, 69] width 15 height 15
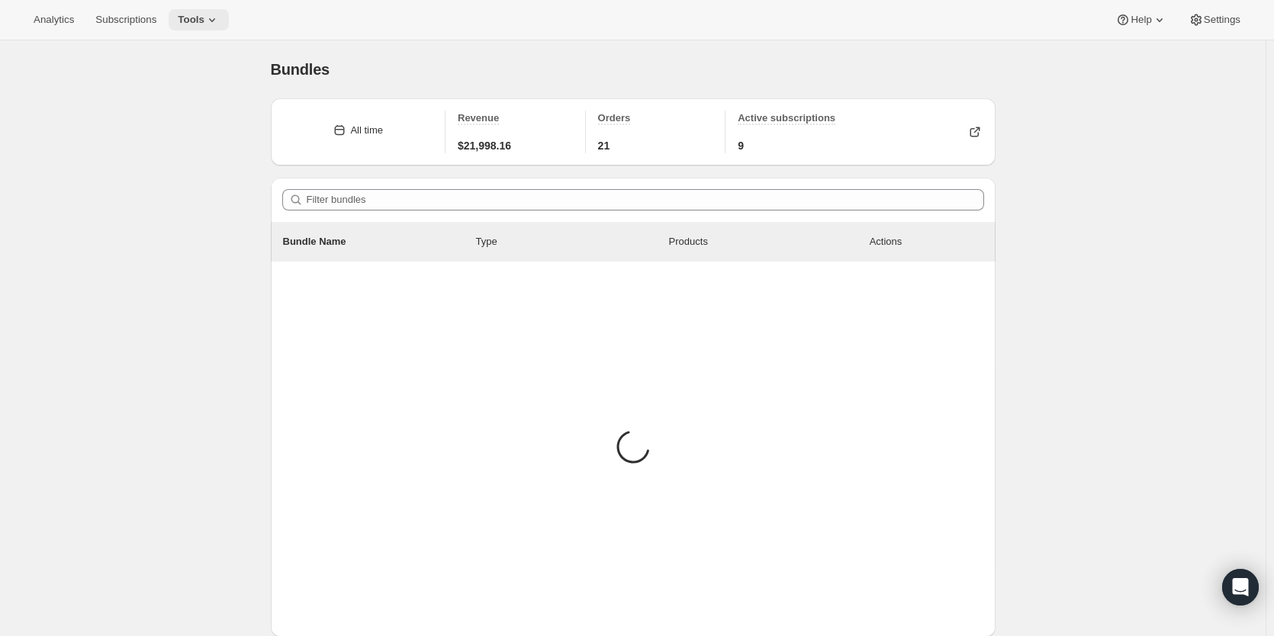
click at [208, 20] on icon at bounding box center [212, 19] width 15 height 15
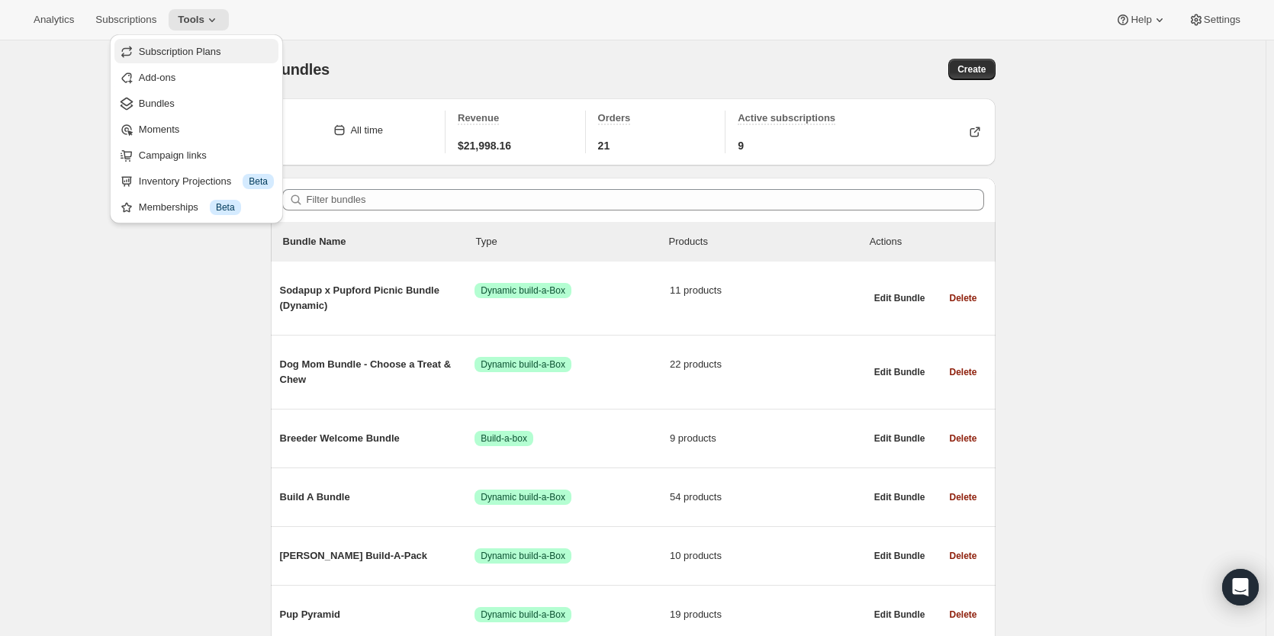
click at [195, 60] on button "Subscription Plans" at bounding box center [196, 51] width 164 height 24
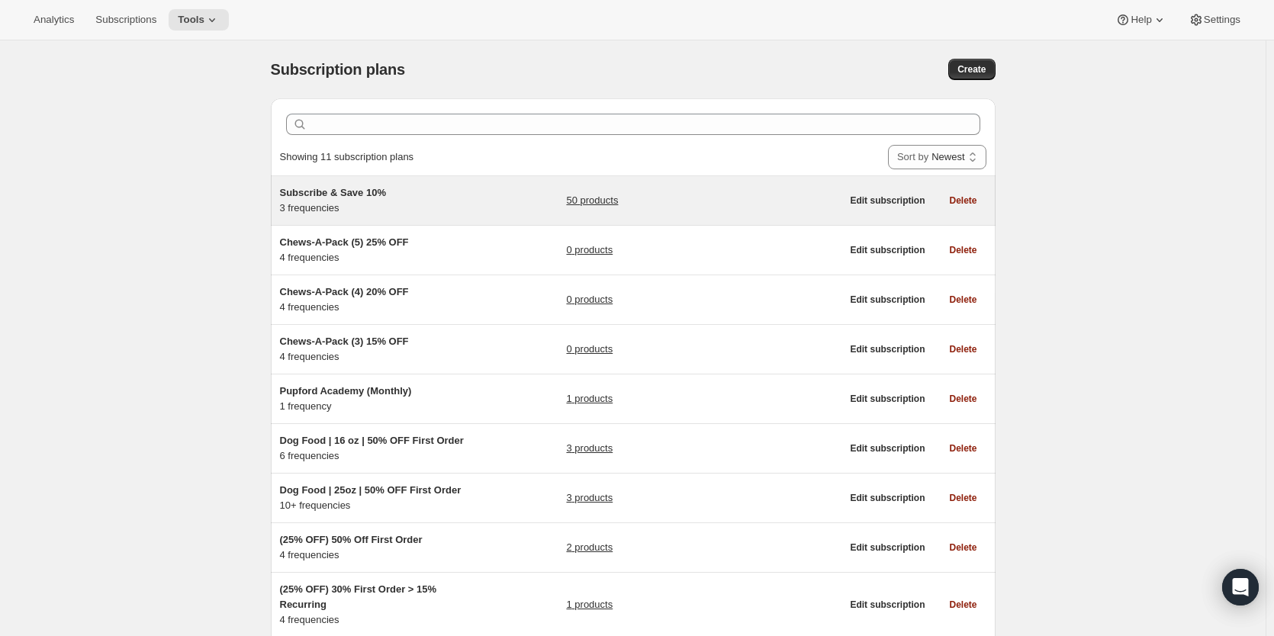
click at [365, 196] on span "Subscribe & Save 10%" at bounding box center [333, 192] width 106 height 11
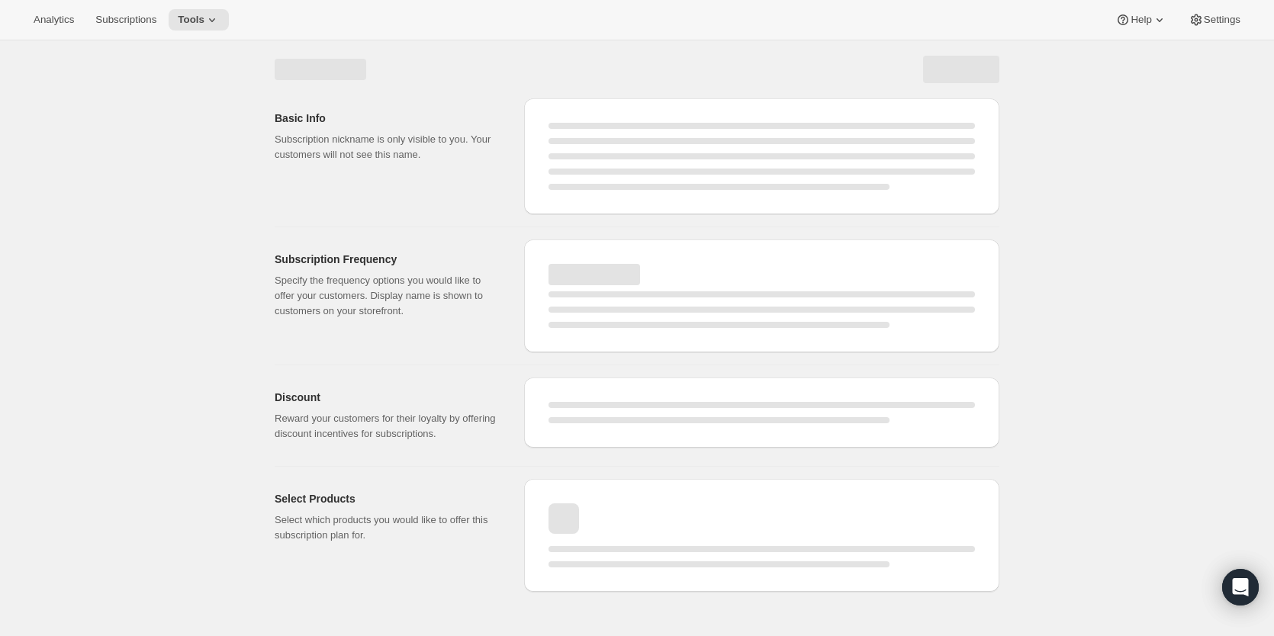
select select "WEEK"
select select "MONTH"
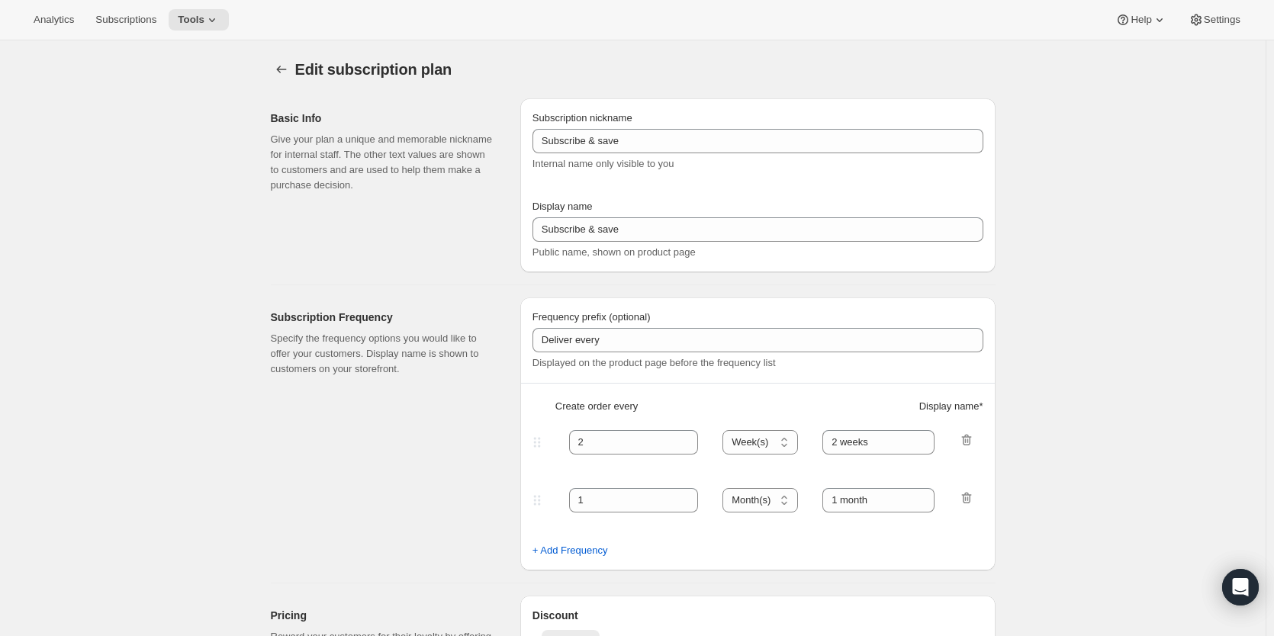
type input "Subscribe & Save 10%"
type input "Subscribe & Save"
type input "10"
select select "MONTH"
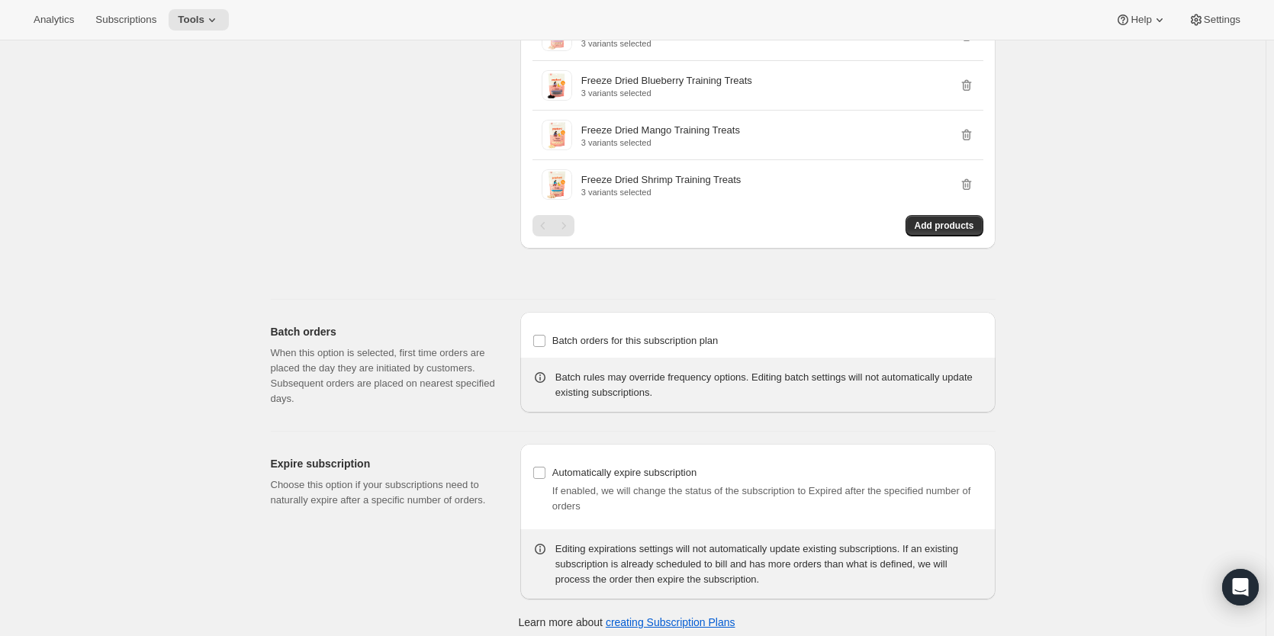
scroll to position [1650, 0]
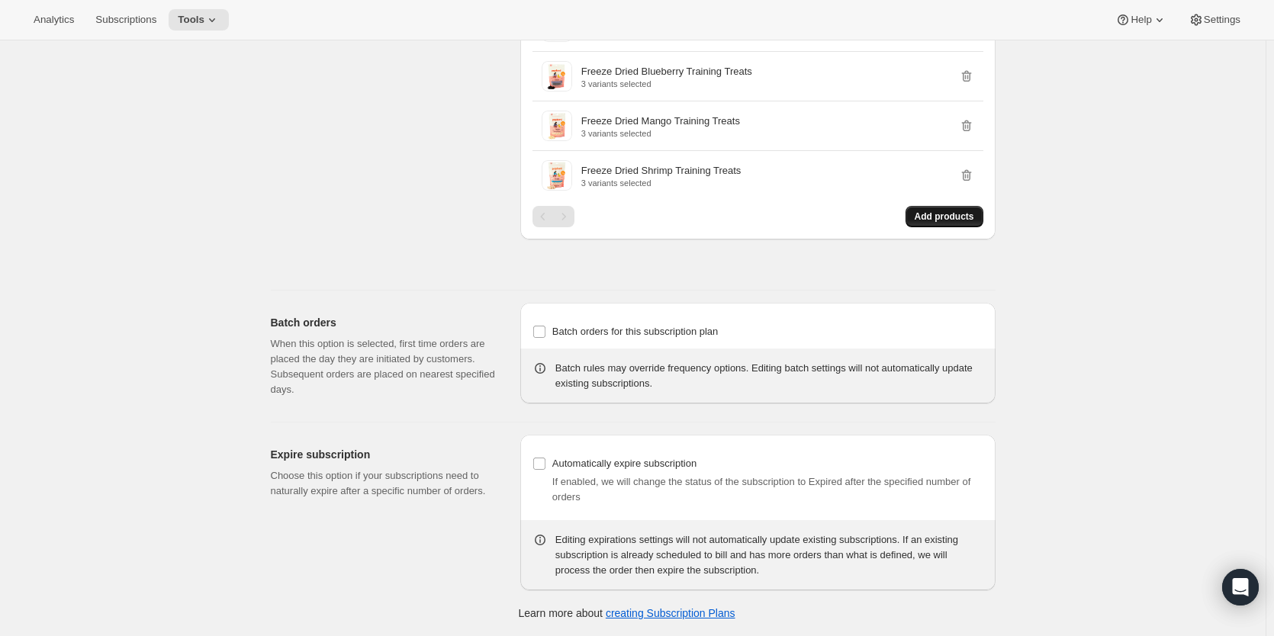
click at [962, 217] on span "Add products" at bounding box center [945, 217] width 60 height 12
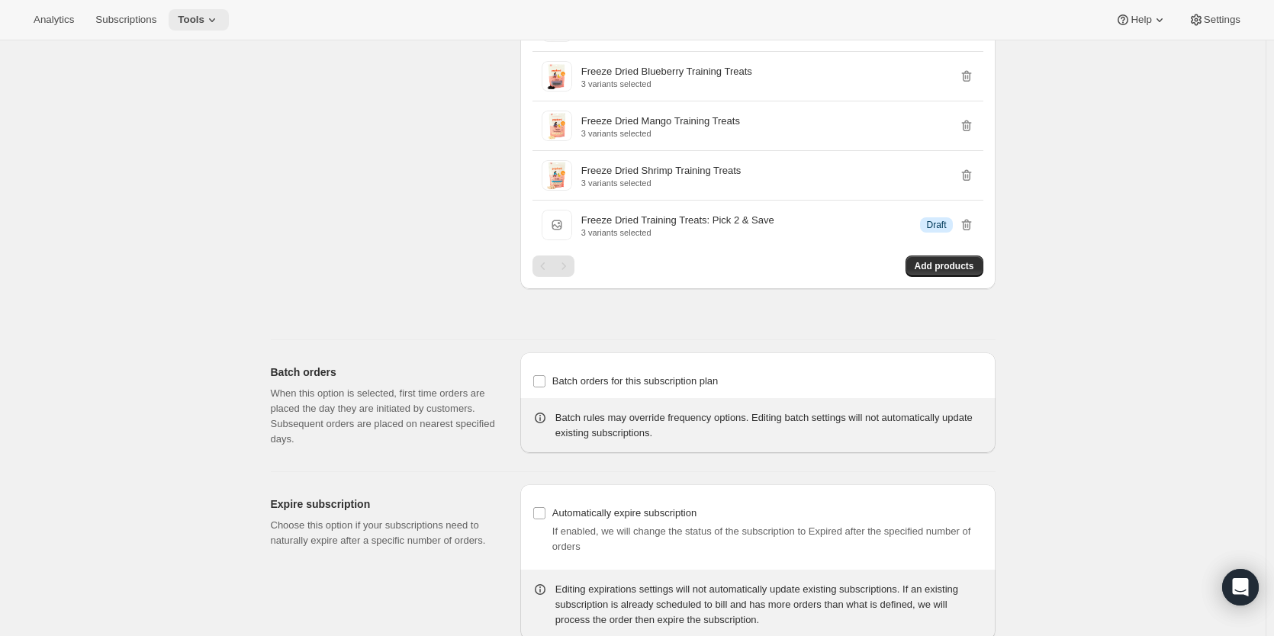
click at [206, 23] on icon at bounding box center [212, 19] width 15 height 15
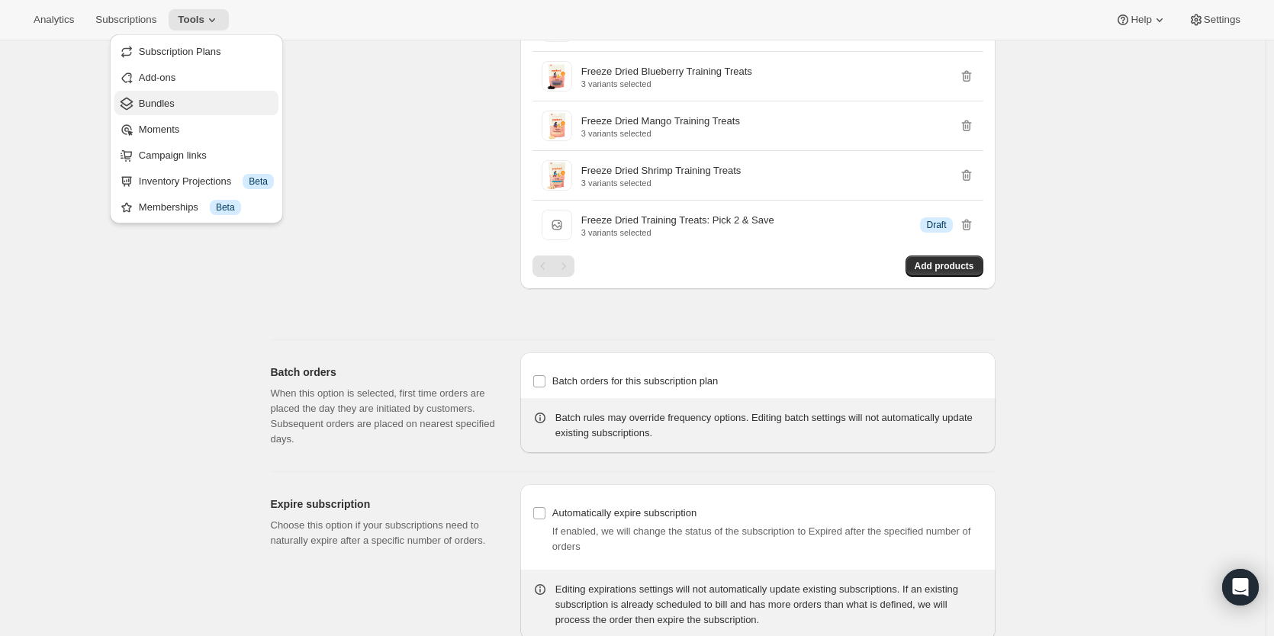
click at [169, 99] on span "Bundles" at bounding box center [157, 103] width 36 height 11
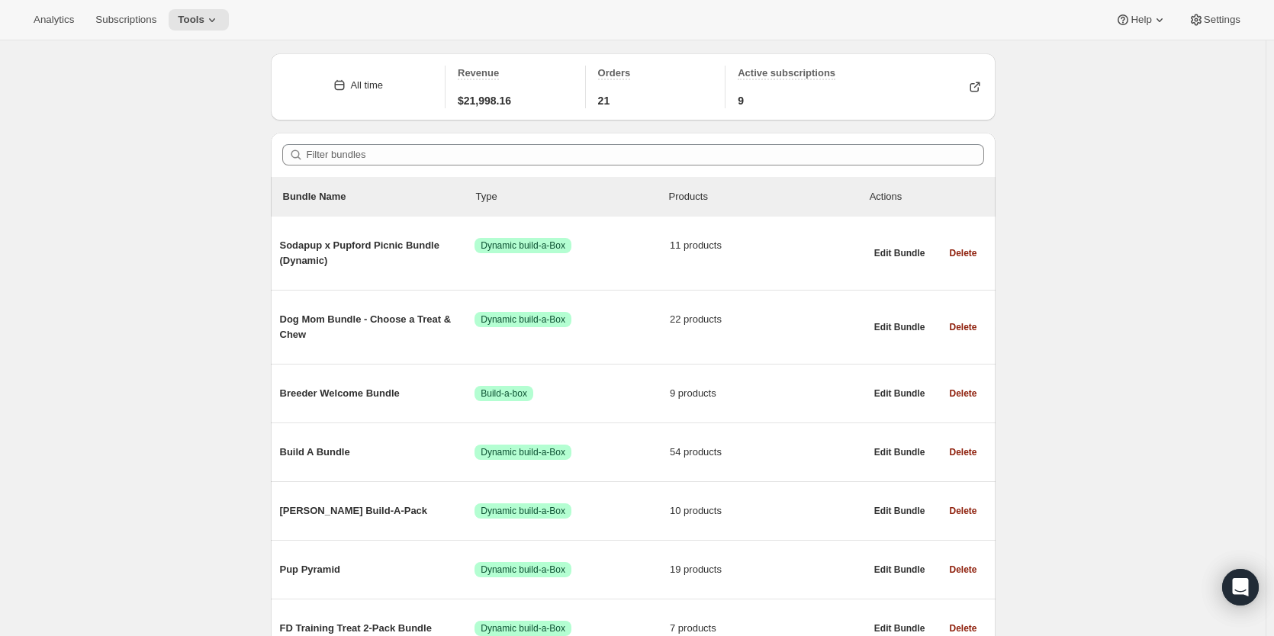
scroll to position [382, 0]
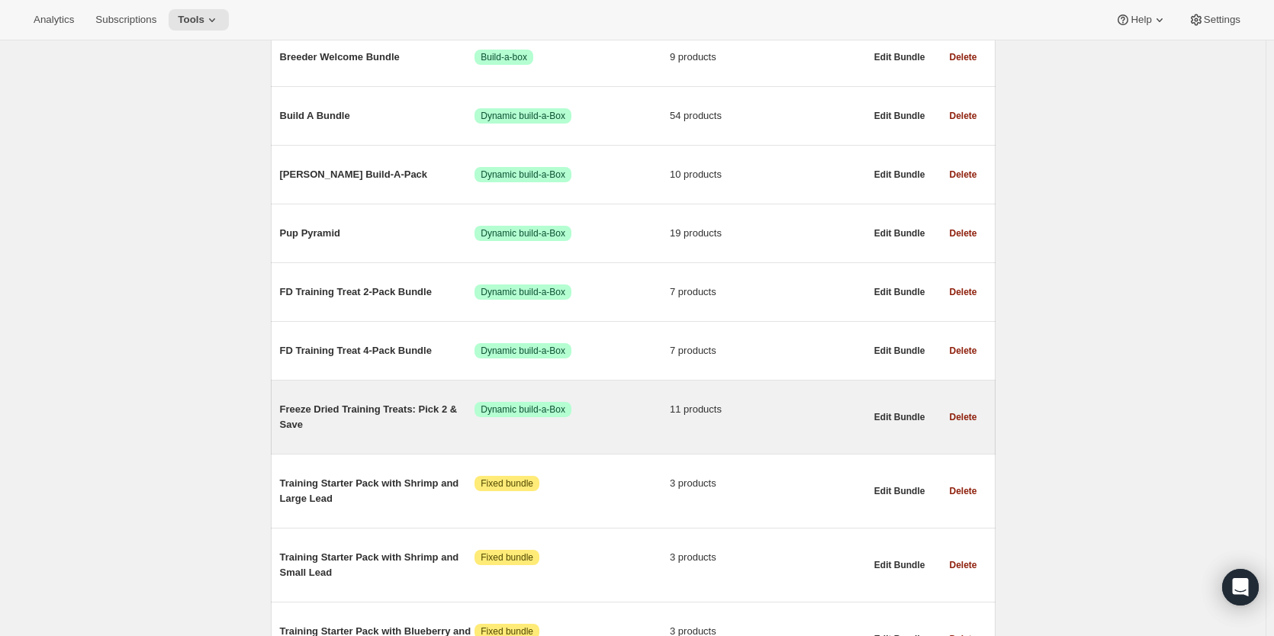
click at [435, 418] on span "Freeze Dried Training Treats: Pick 2 & Save" at bounding box center [377, 417] width 195 height 31
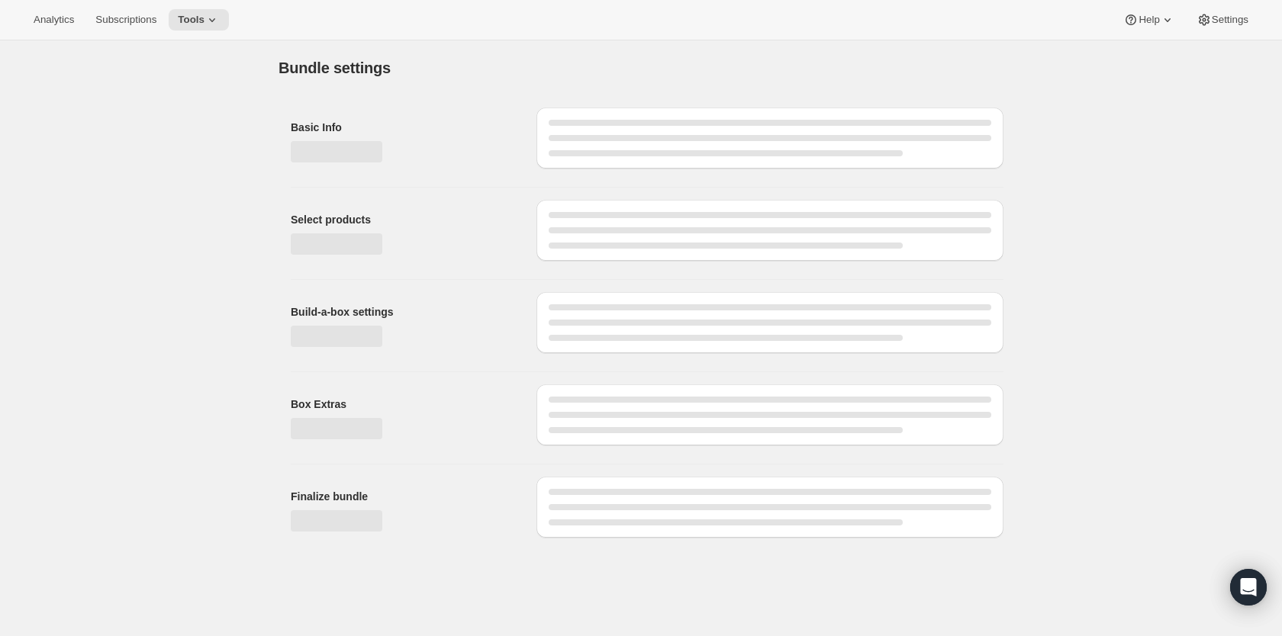
type input "Freeze Dried Training Treats: Pick 2 & Save"
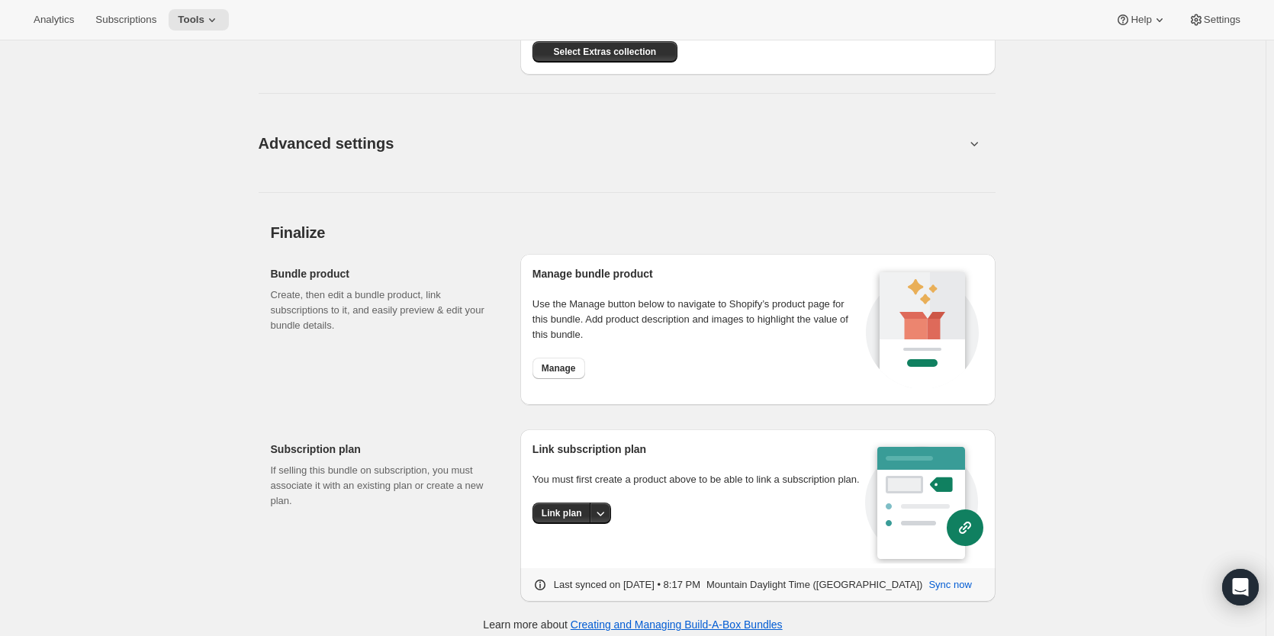
scroll to position [1781, 0]
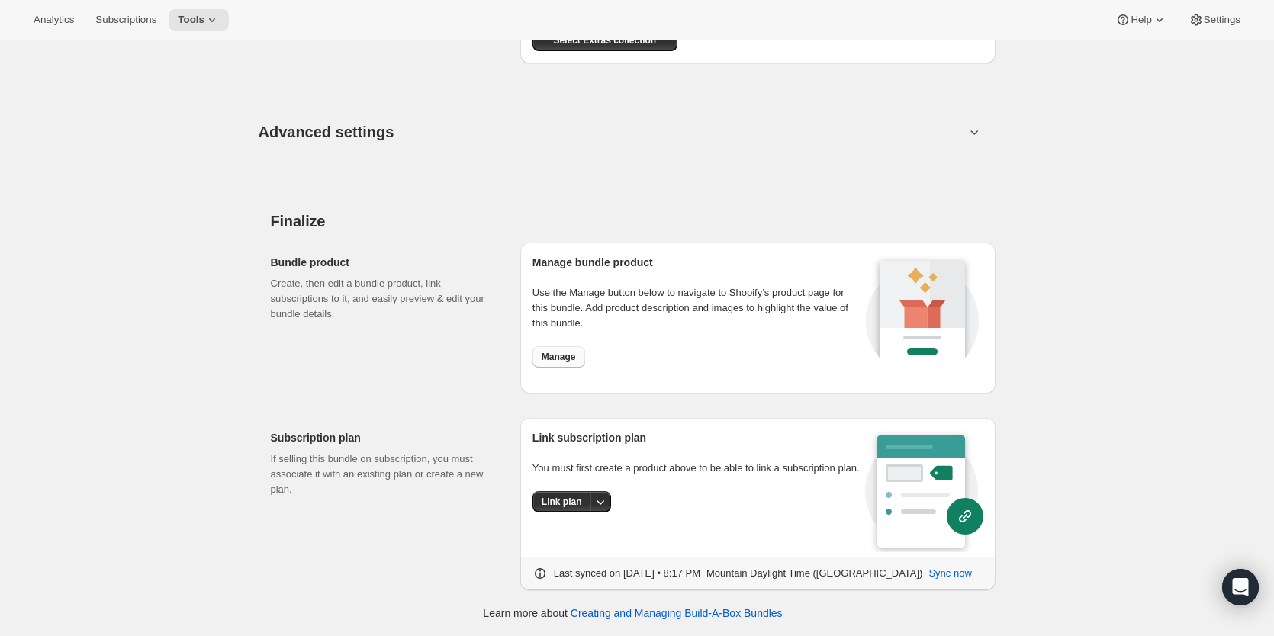
click at [572, 362] on span "Manage" at bounding box center [559, 357] width 34 height 12
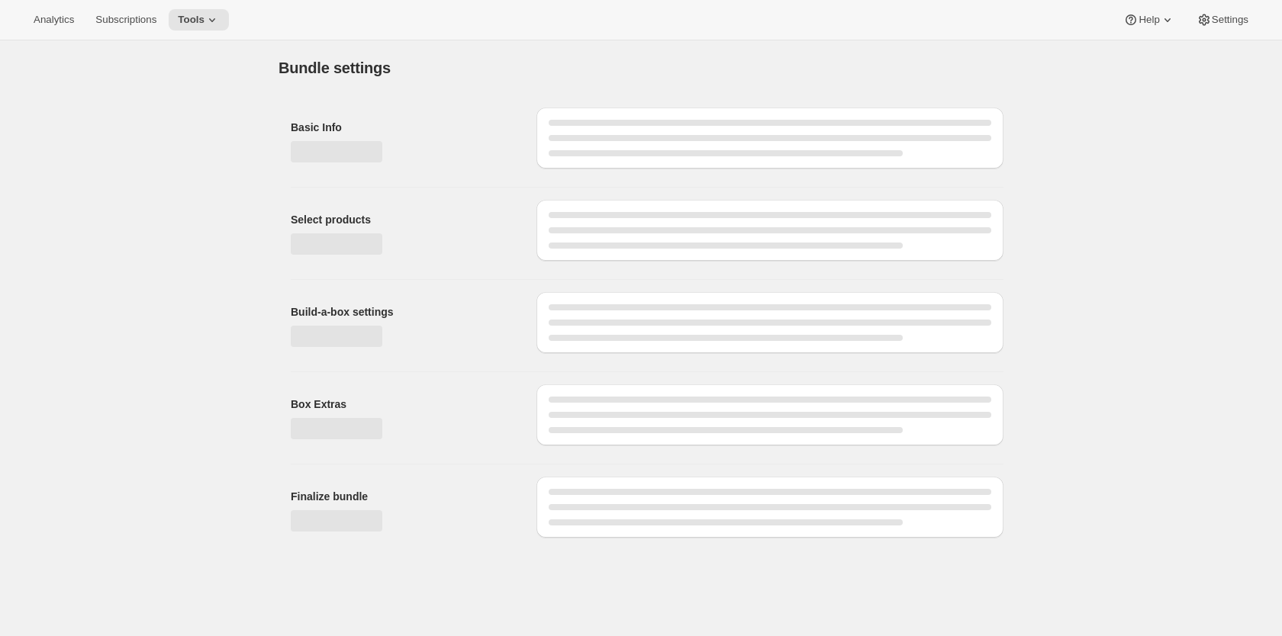
type input "Freeze Dried Training Treats: Pick 2 & Save"
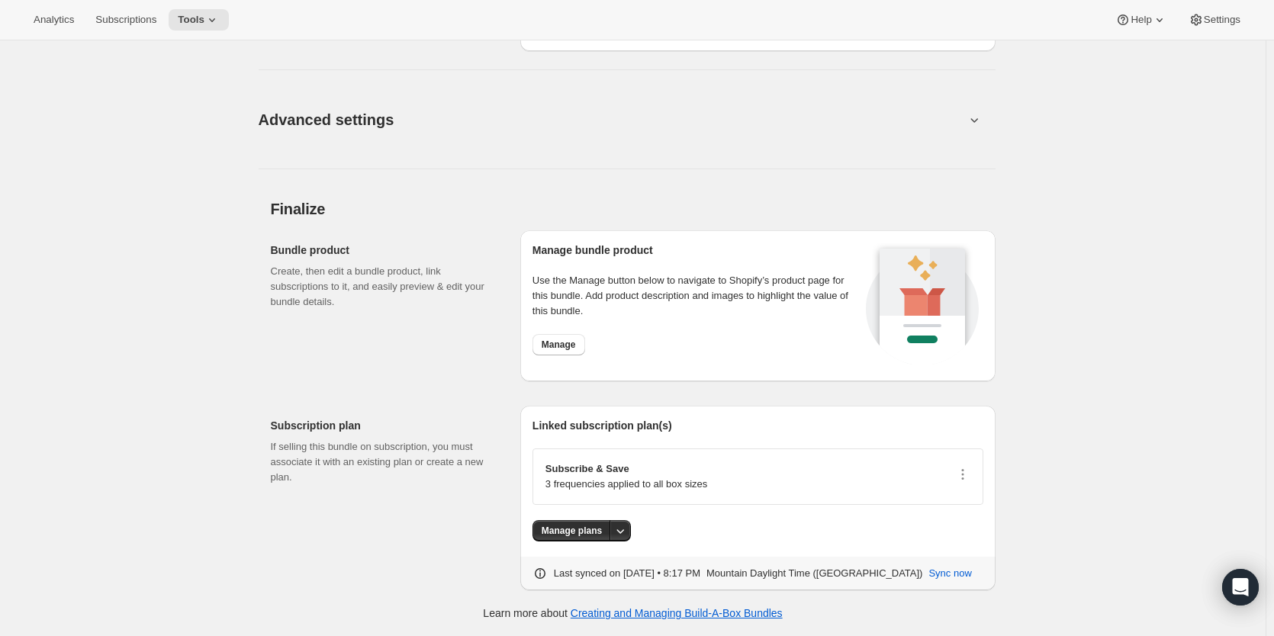
scroll to position [1794, 0]
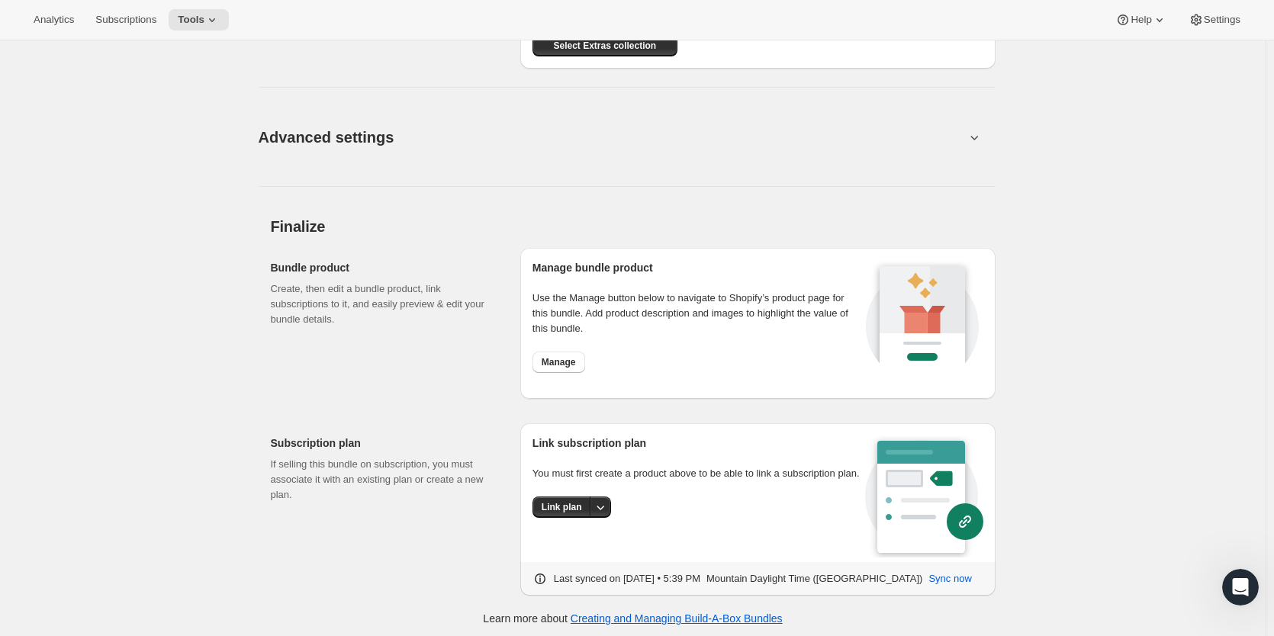
scroll to position [1448, 0]
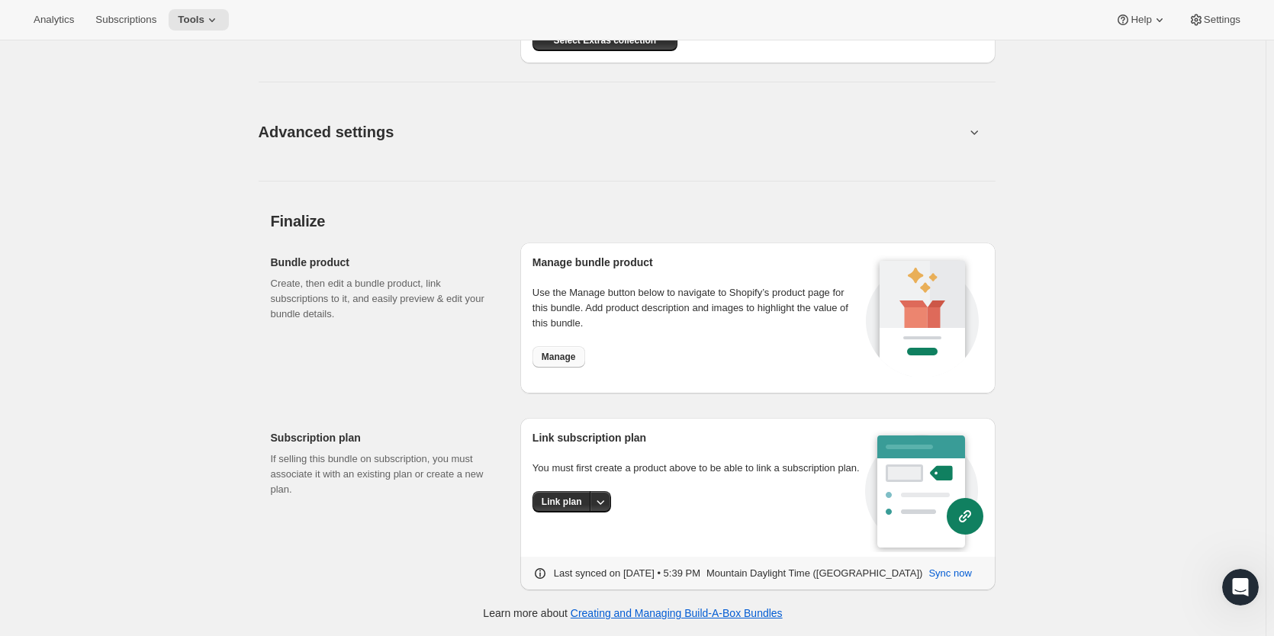
click at [569, 359] on span "Manage" at bounding box center [559, 357] width 34 height 12
